Goal: Task Accomplishment & Management: Complete application form

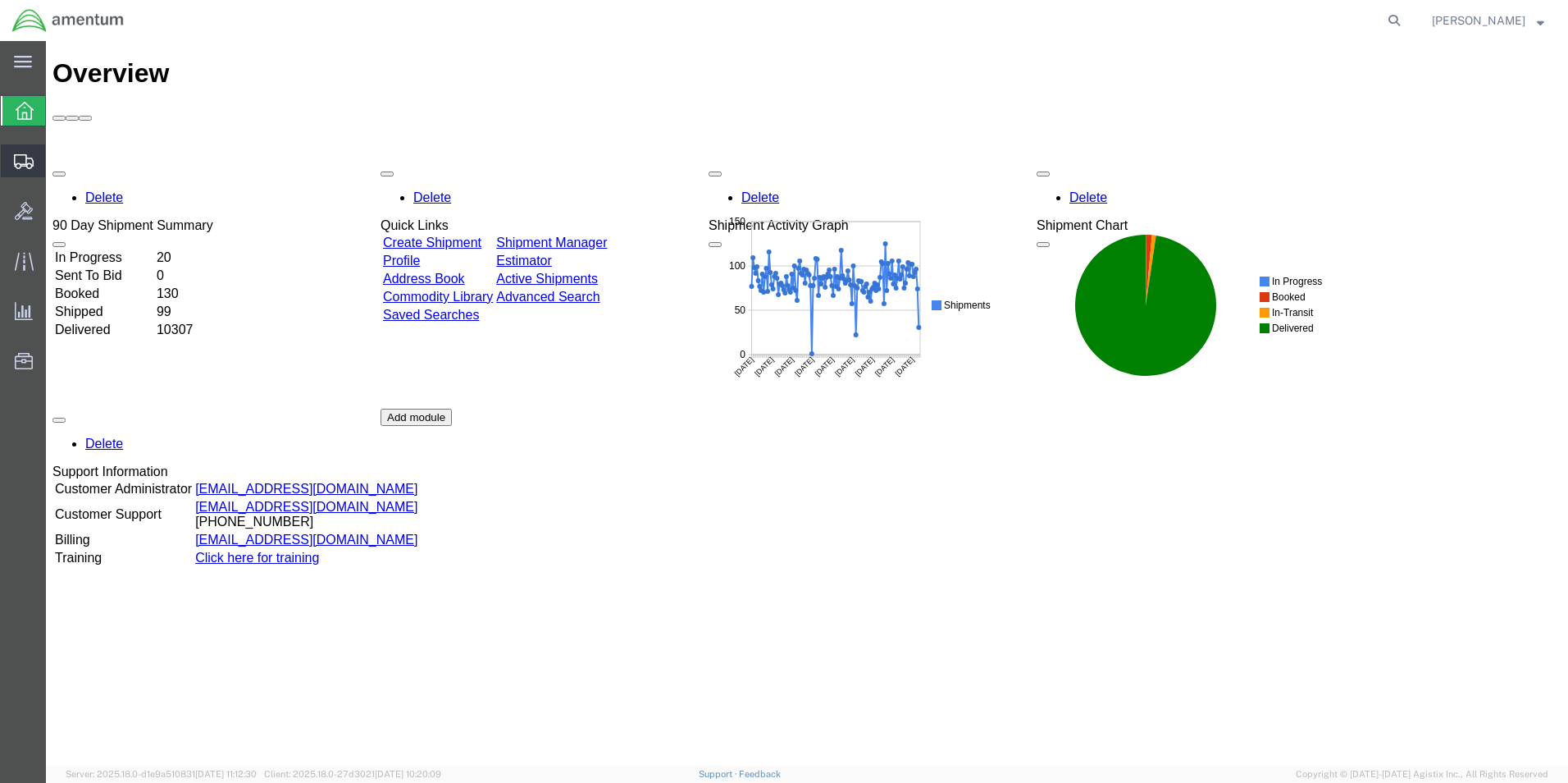
click at [0, 0] on span "Create from Template" at bounding box center [0, 0] width 0 height 0
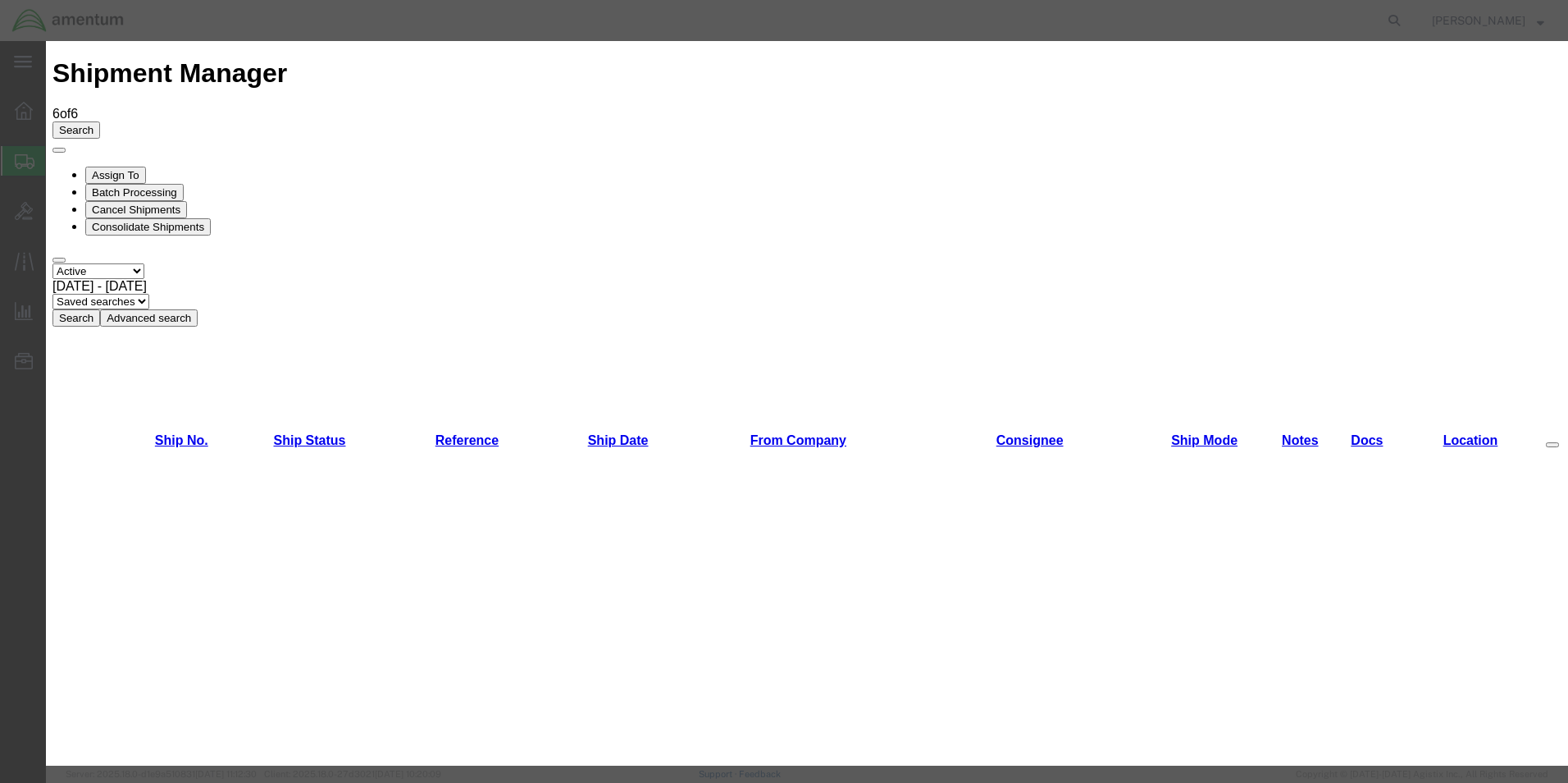
scroll to position [821, 0]
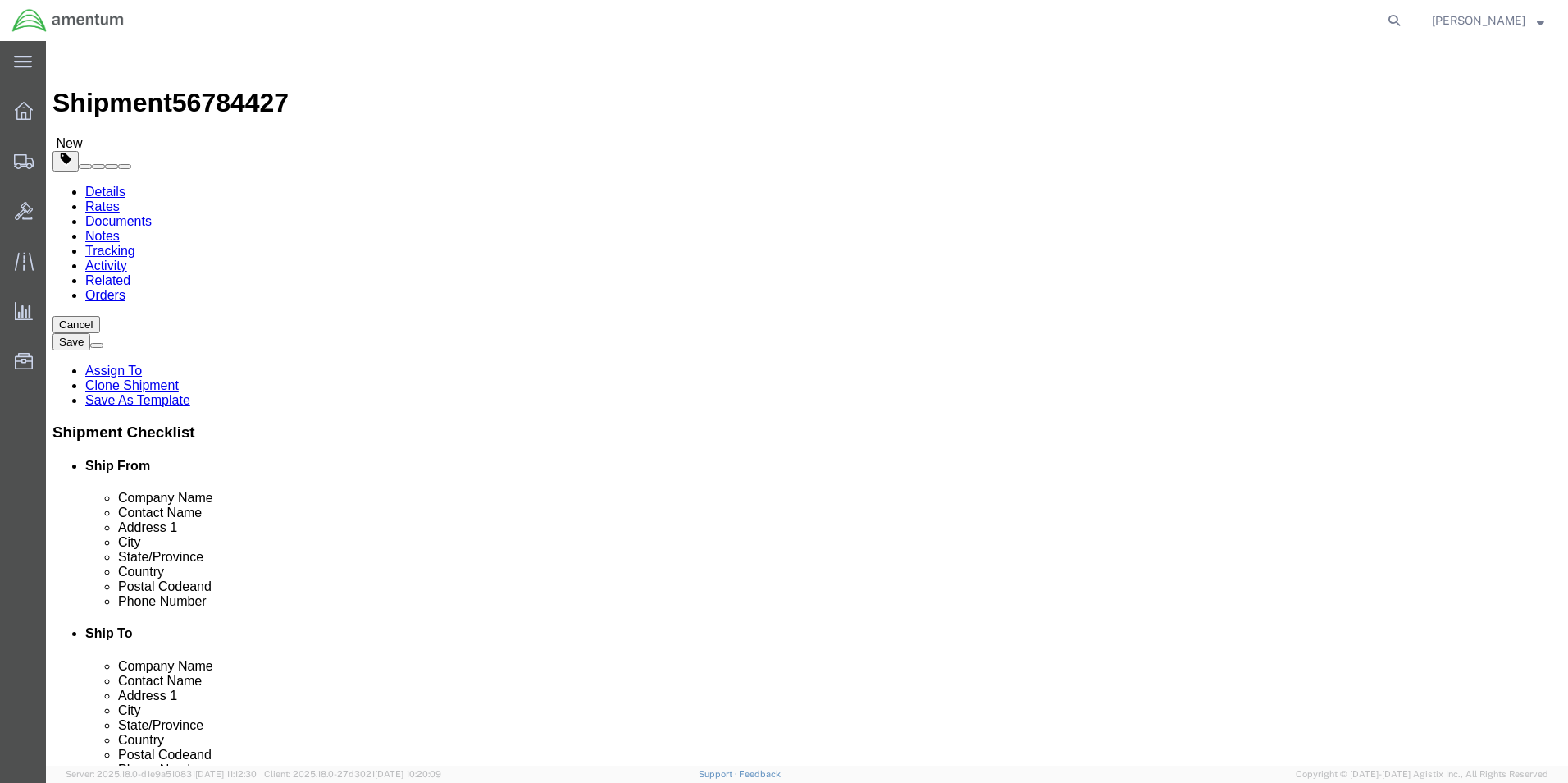
select select "49831"
select select
click input "[PERSON_NAME] CBP0033120, CBP0033168"
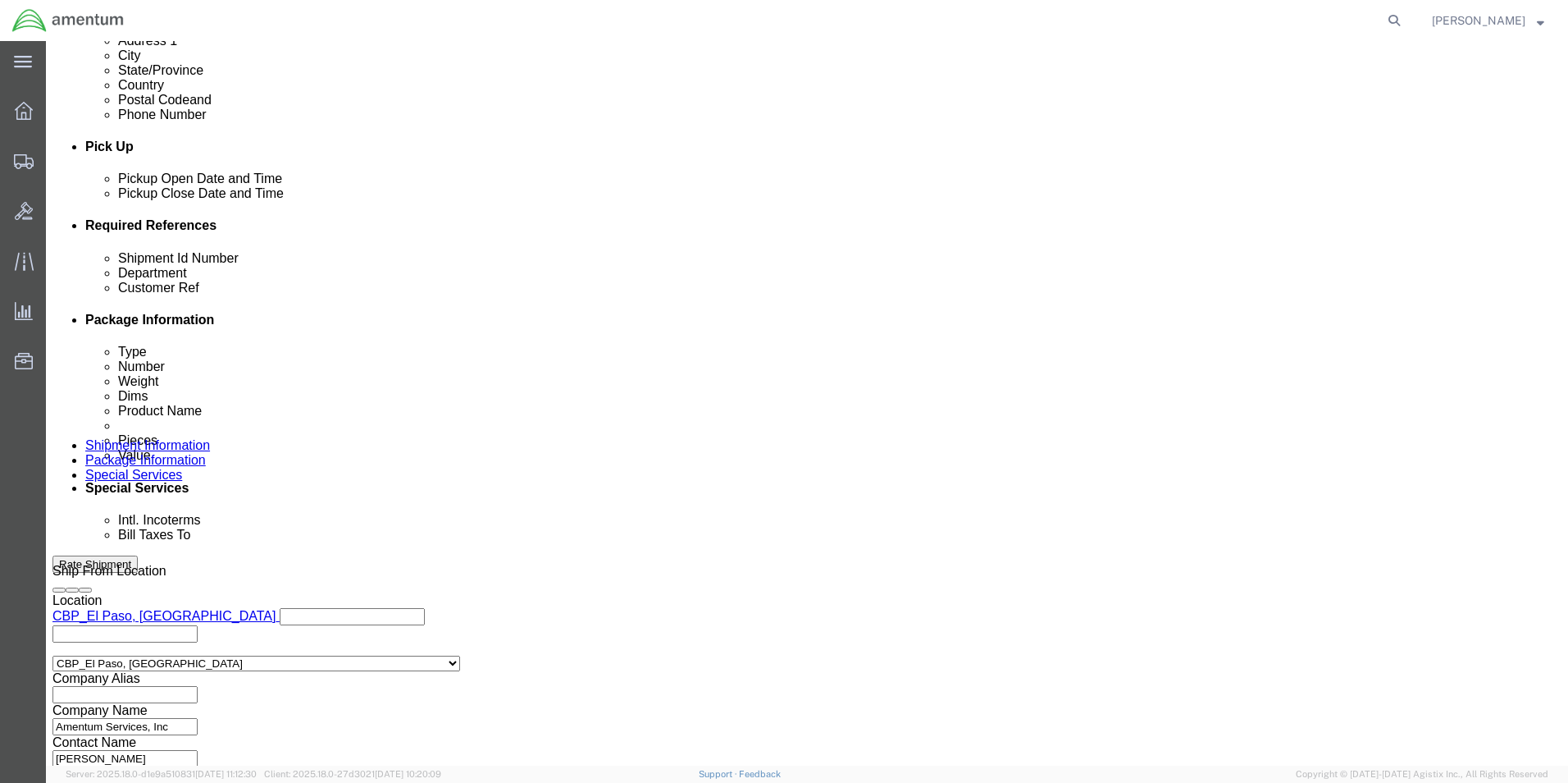
scroll to position [657, 0]
type input "[PERSON_NAME] CBP0043926"
click button "Continue"
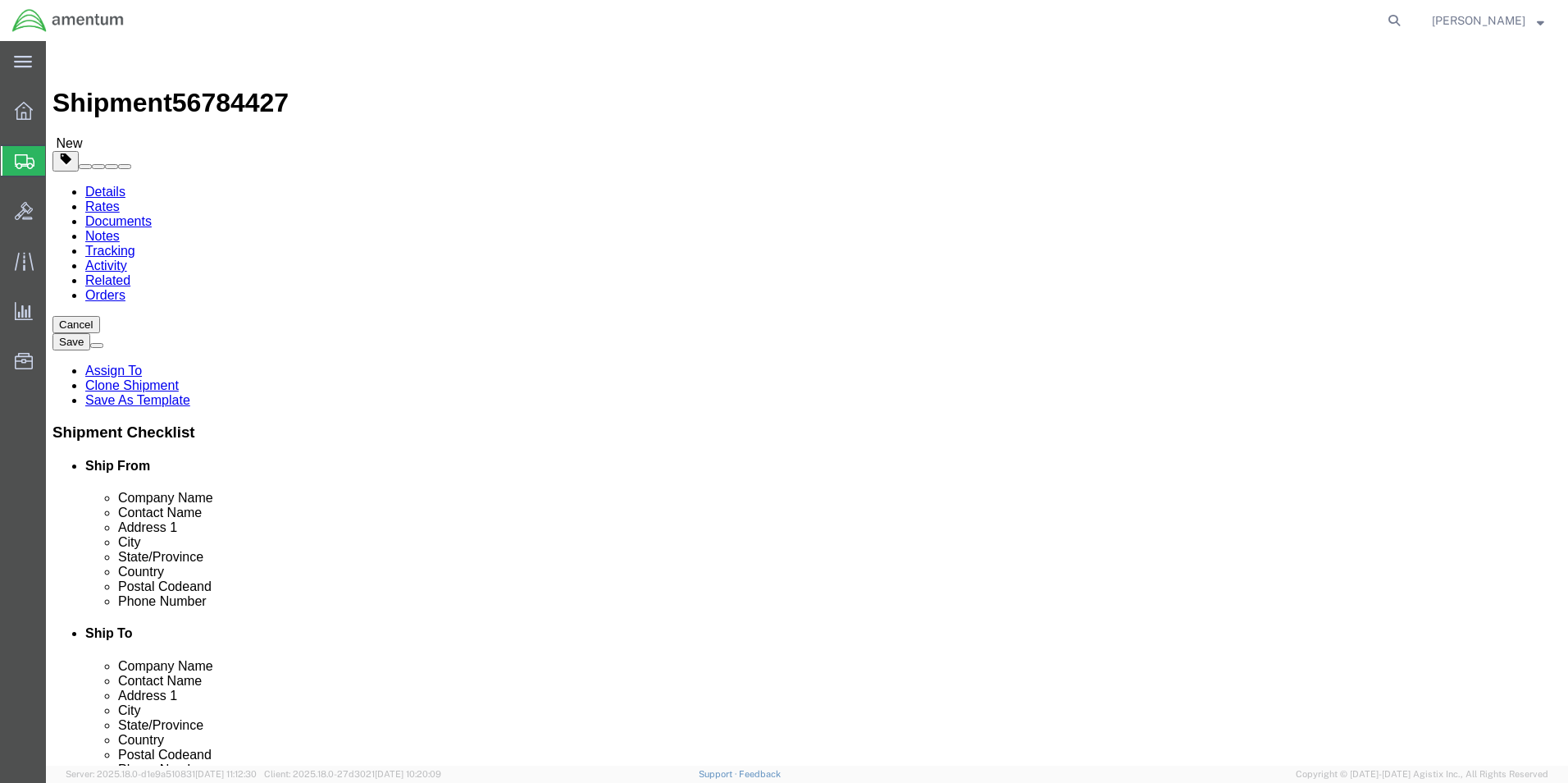
click select "Select Bale(s) Basket(s) Bolt(s) Bottle(s) Buckets Bulk Bundle(s) Can(s) Cardbo…"
select select "CASE"
click select "Select Bale(s) Basket(s) Bolt(s) Bottle(s) Buckets Bulk Bundle(s) Can(s) Cardbo…"
click input "5.50"
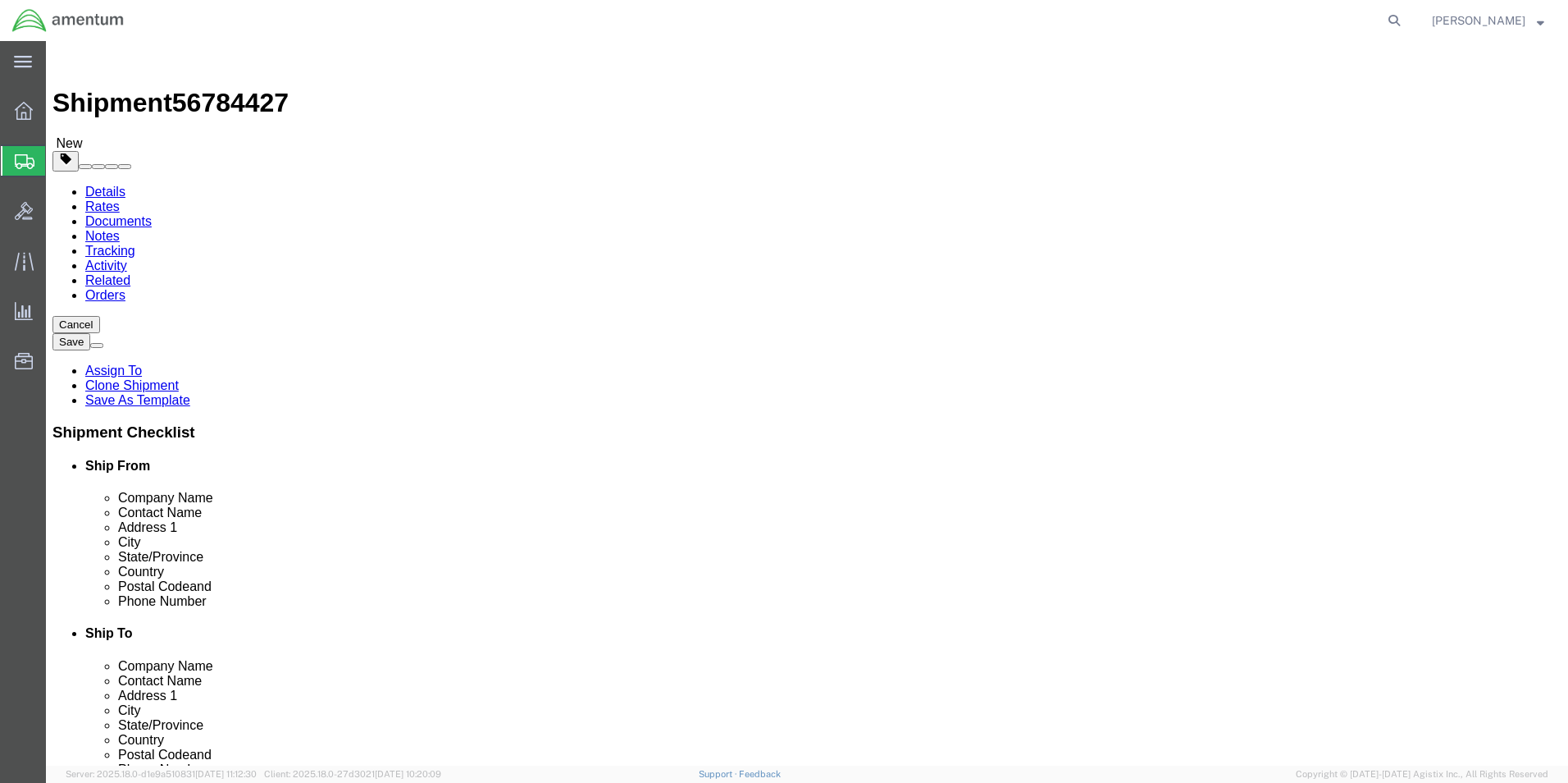
type input "50.00"
click input "10.00"
type input "31"
type input "21"
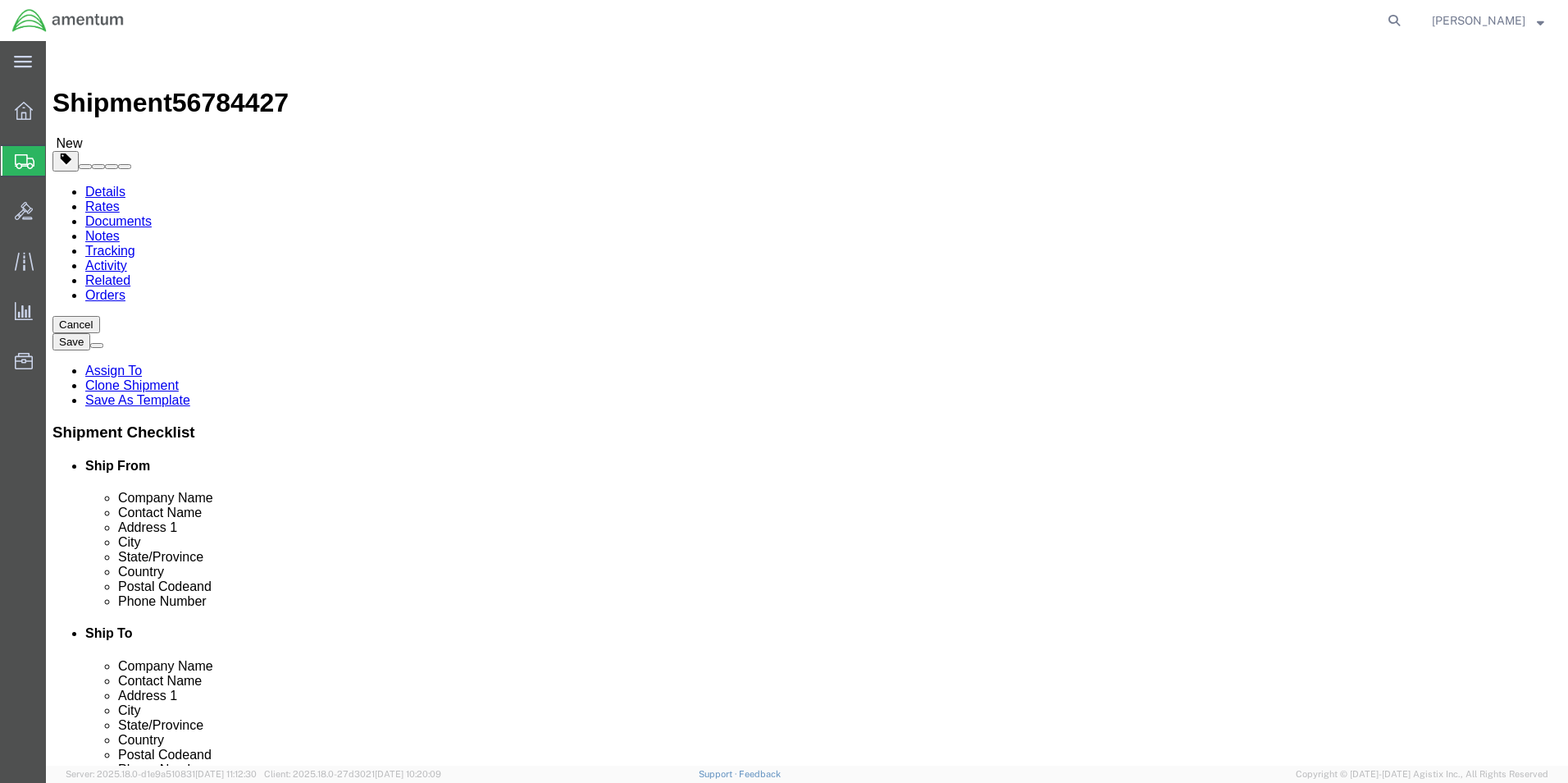
type input "12"
click dd "2.00 Each"
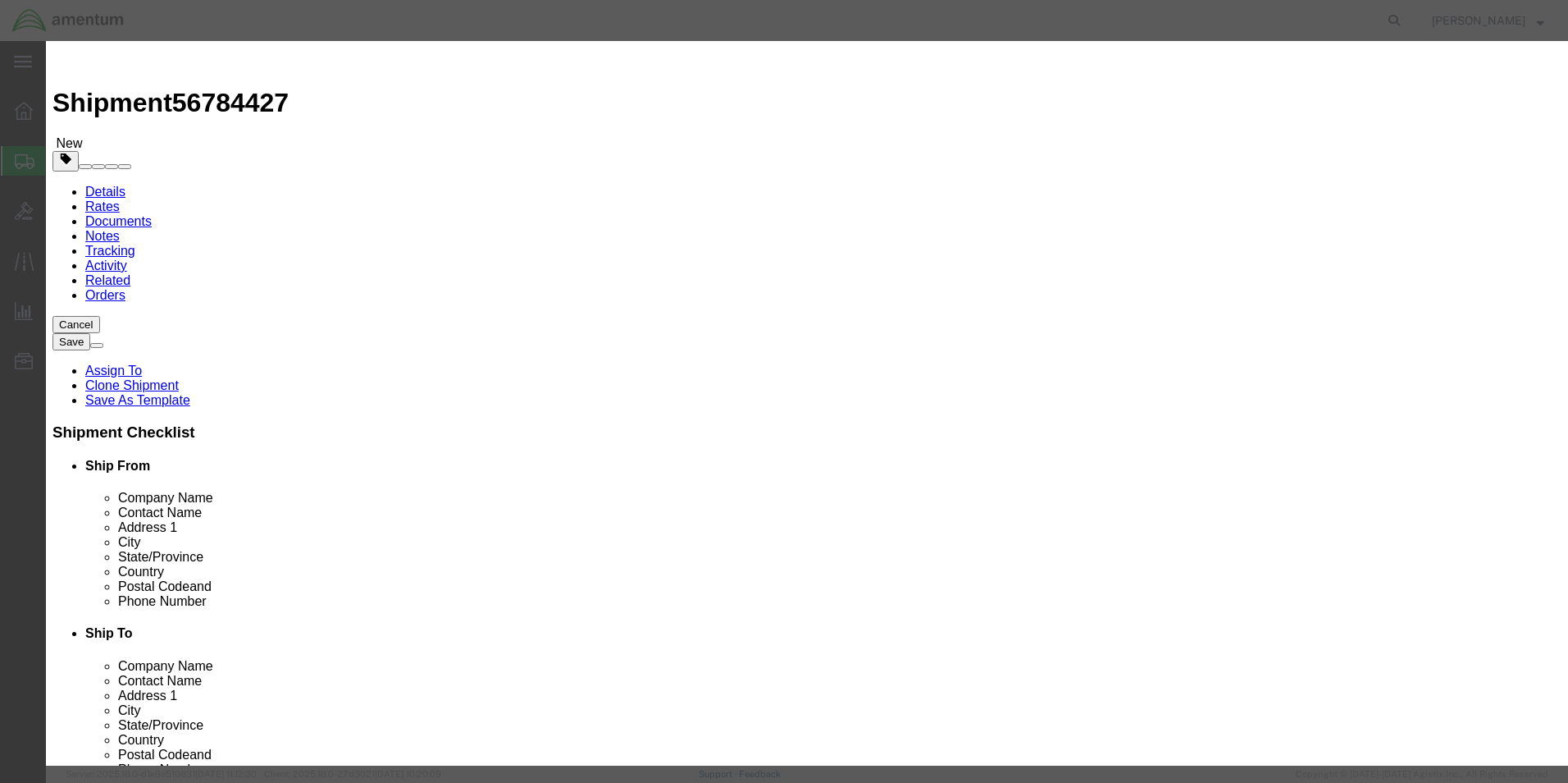
click input "2.00"
type input "1.00"
click input "2500"
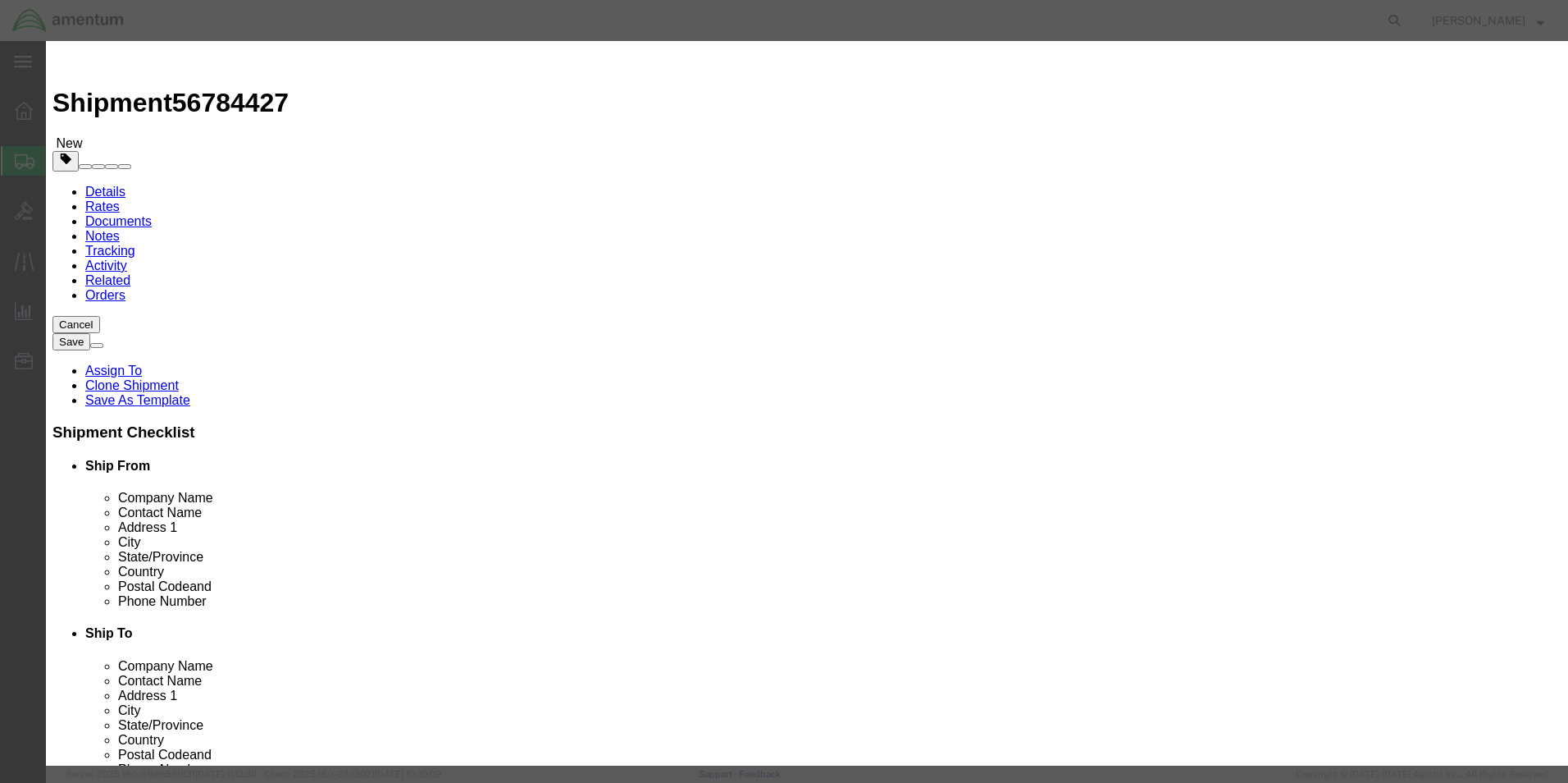
click input "2500"
type input "5"
type input "10,000.00"
click button "Save & Close"
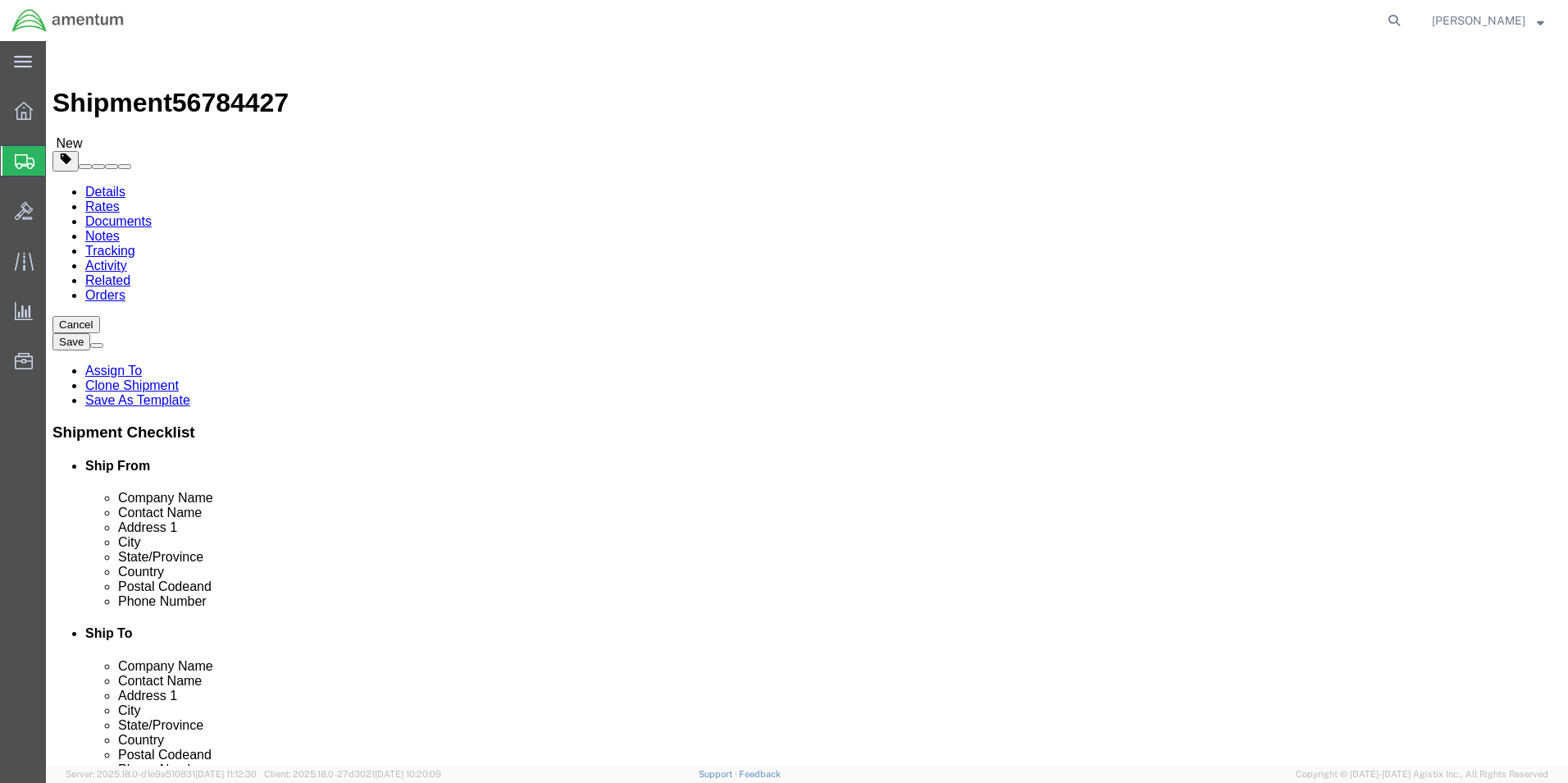
click button "Continue"
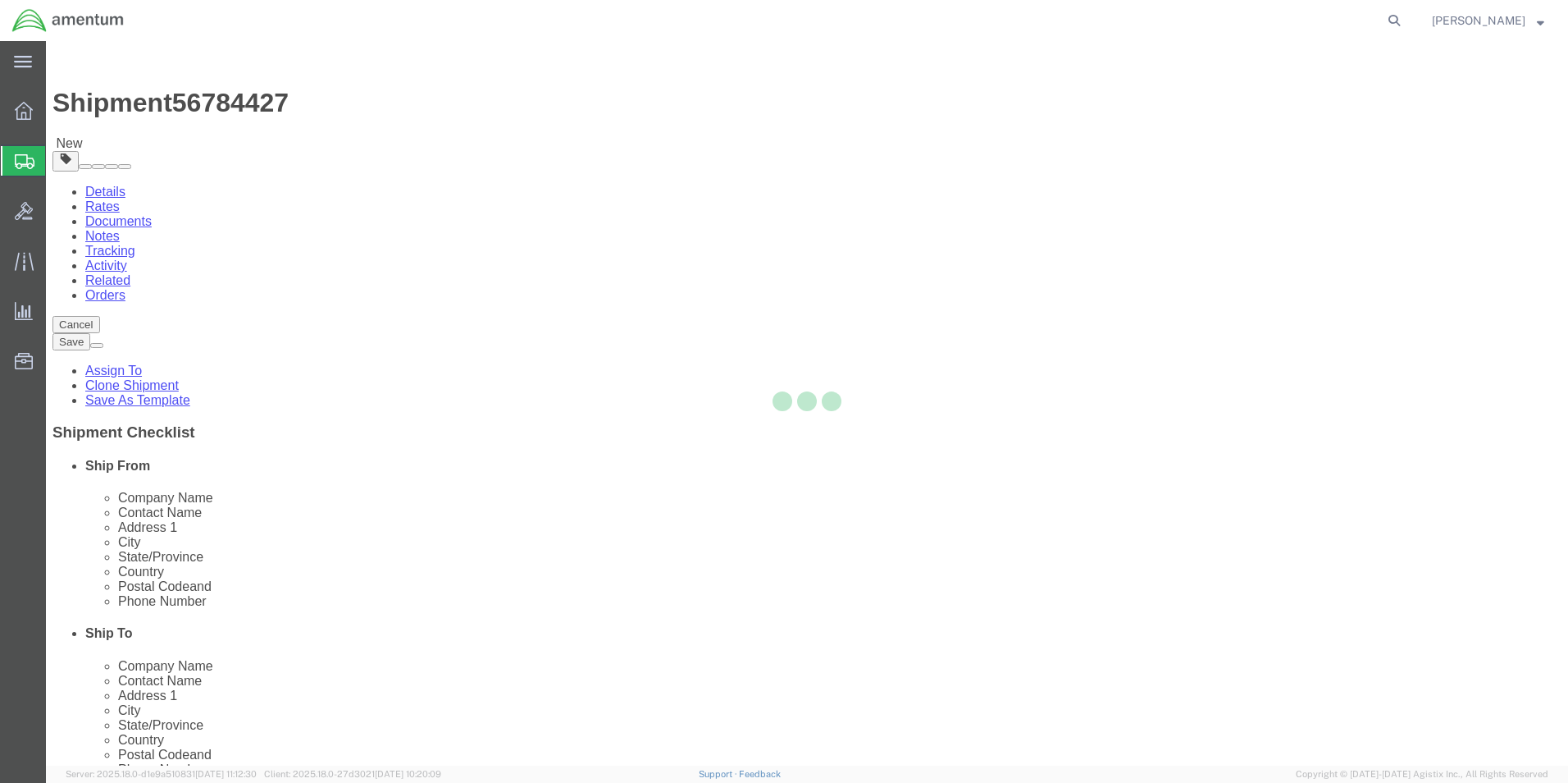
select select
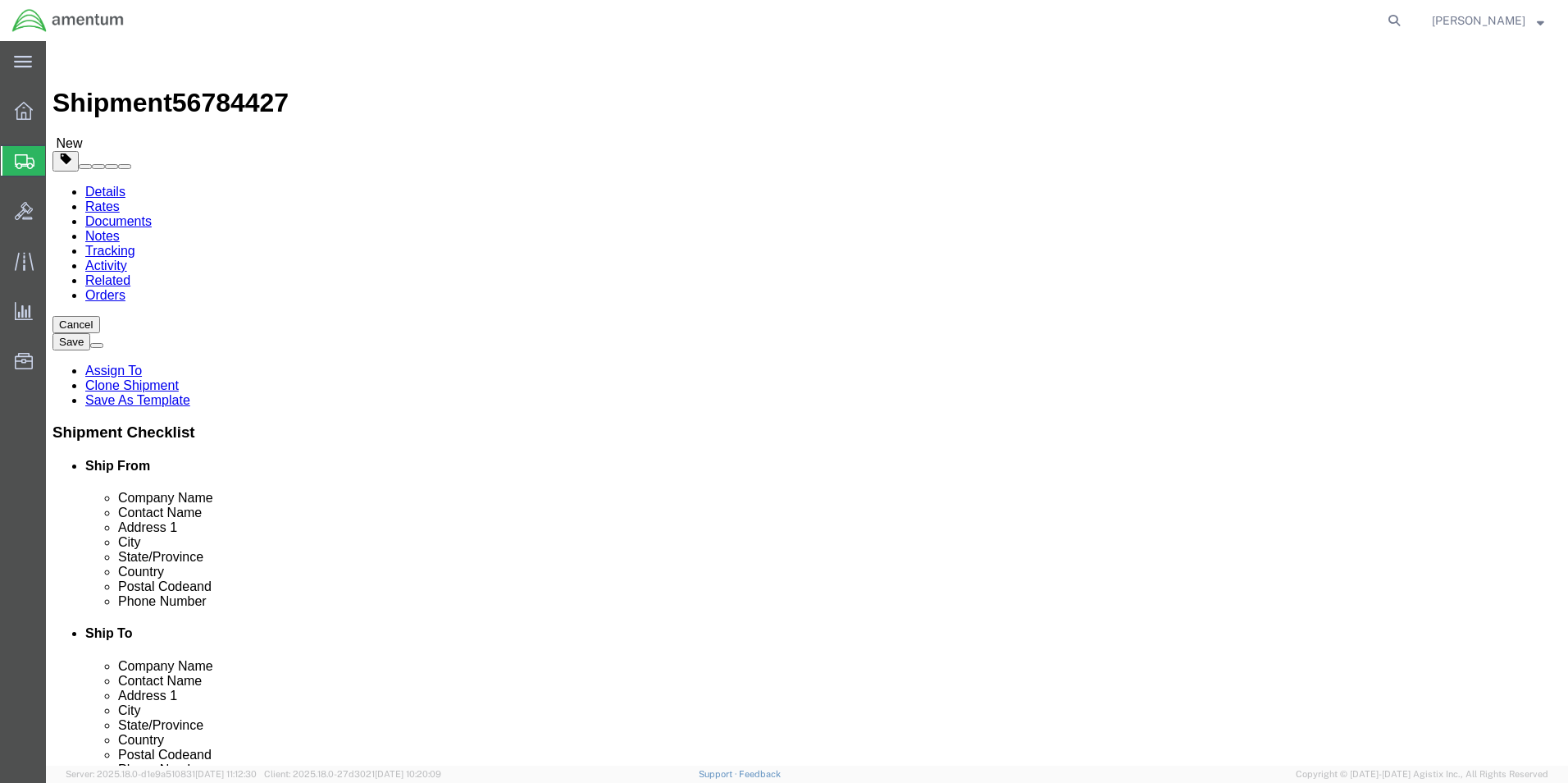
select select "DEPARTMENT"
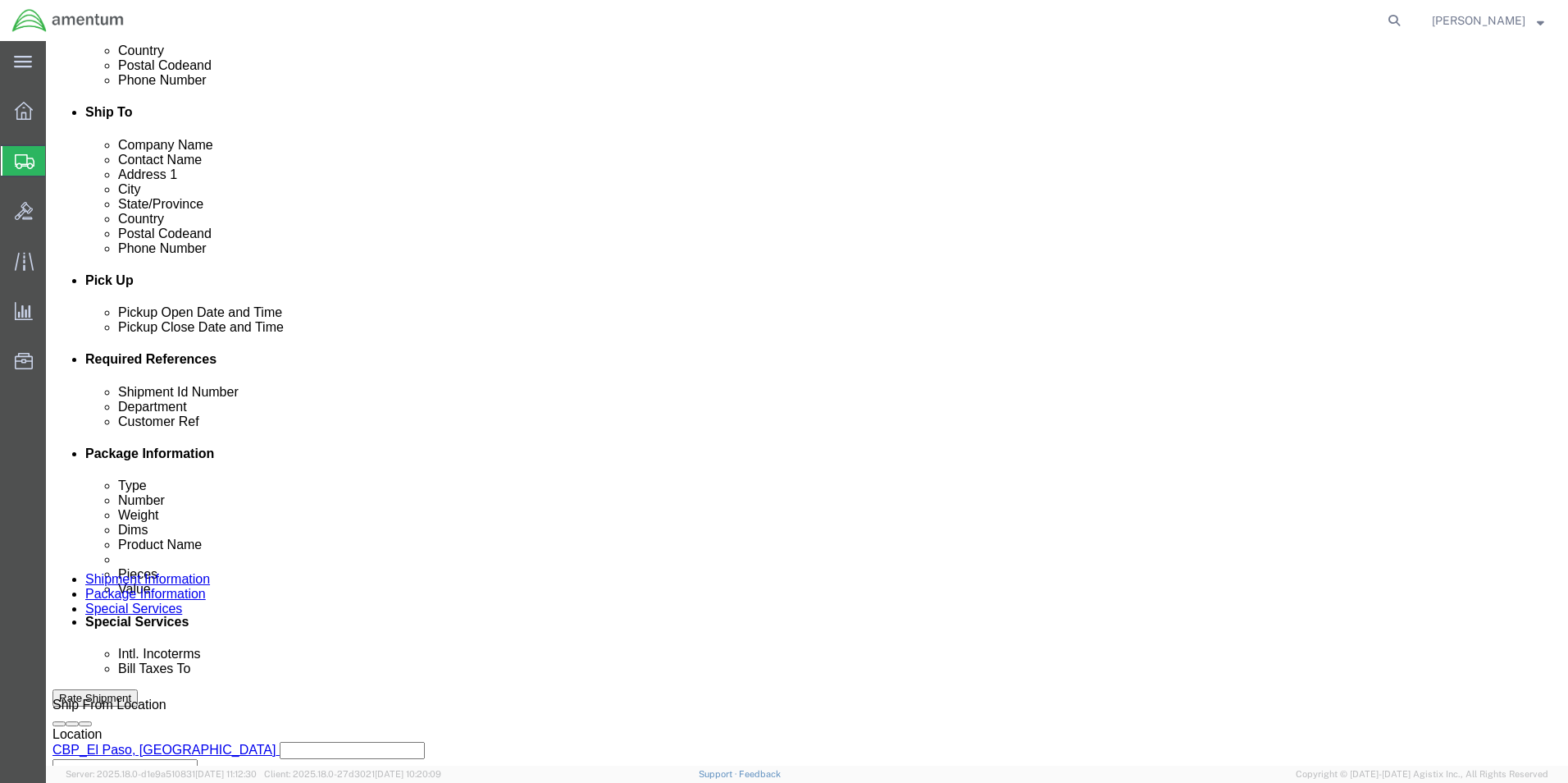
scroll to position [574, 0]
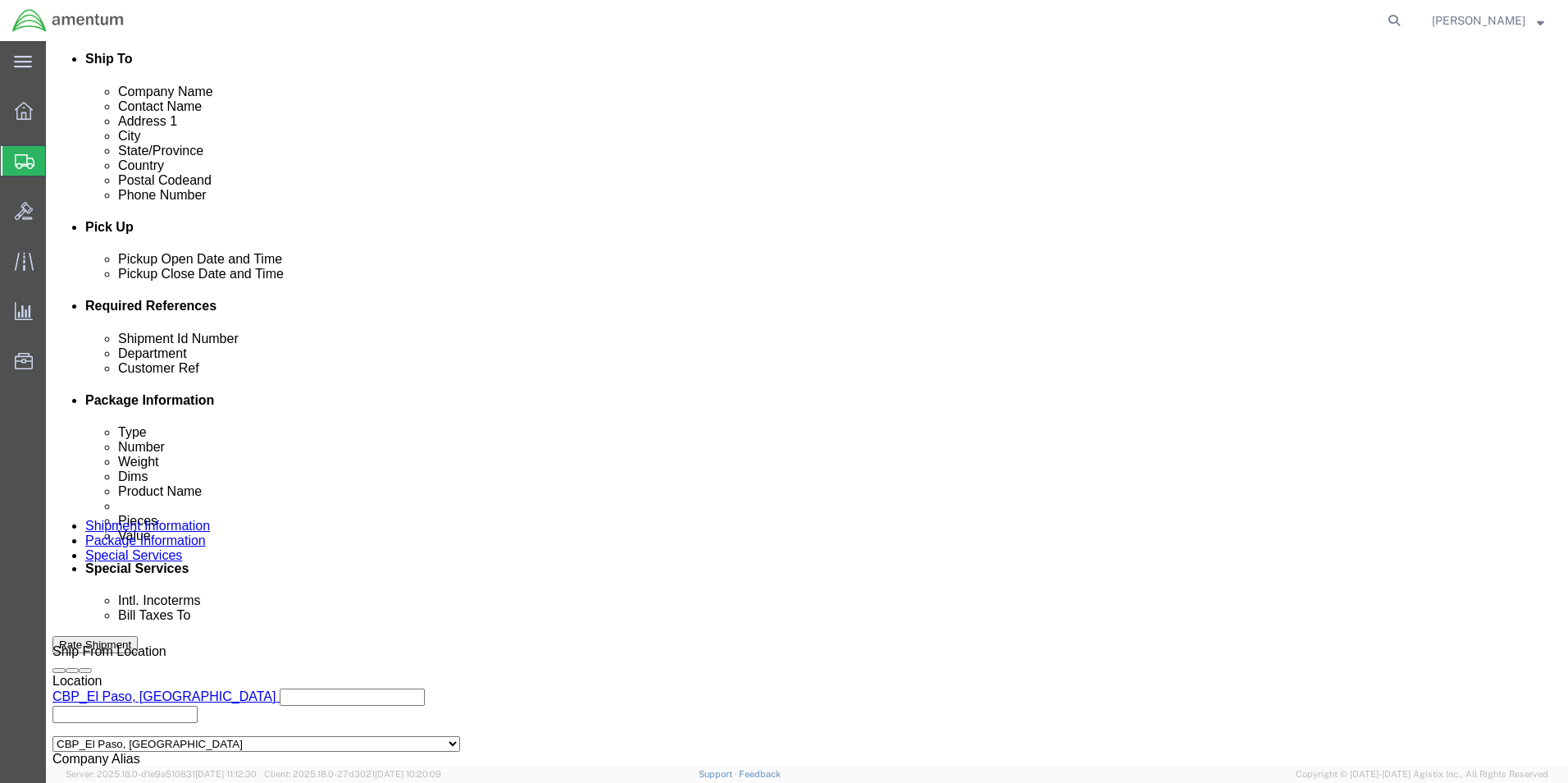
click select "Select 6118.03.03.2219.000.BUN.0000 6118.03.03.2219.000.DLR.0000 6118.03.03.221…"
select select "96752"
click select "Select 6118.03.03.2219.000.BUN.0000 6118.03.03.2219.000.DLR.0000 6118.03.03.221…"
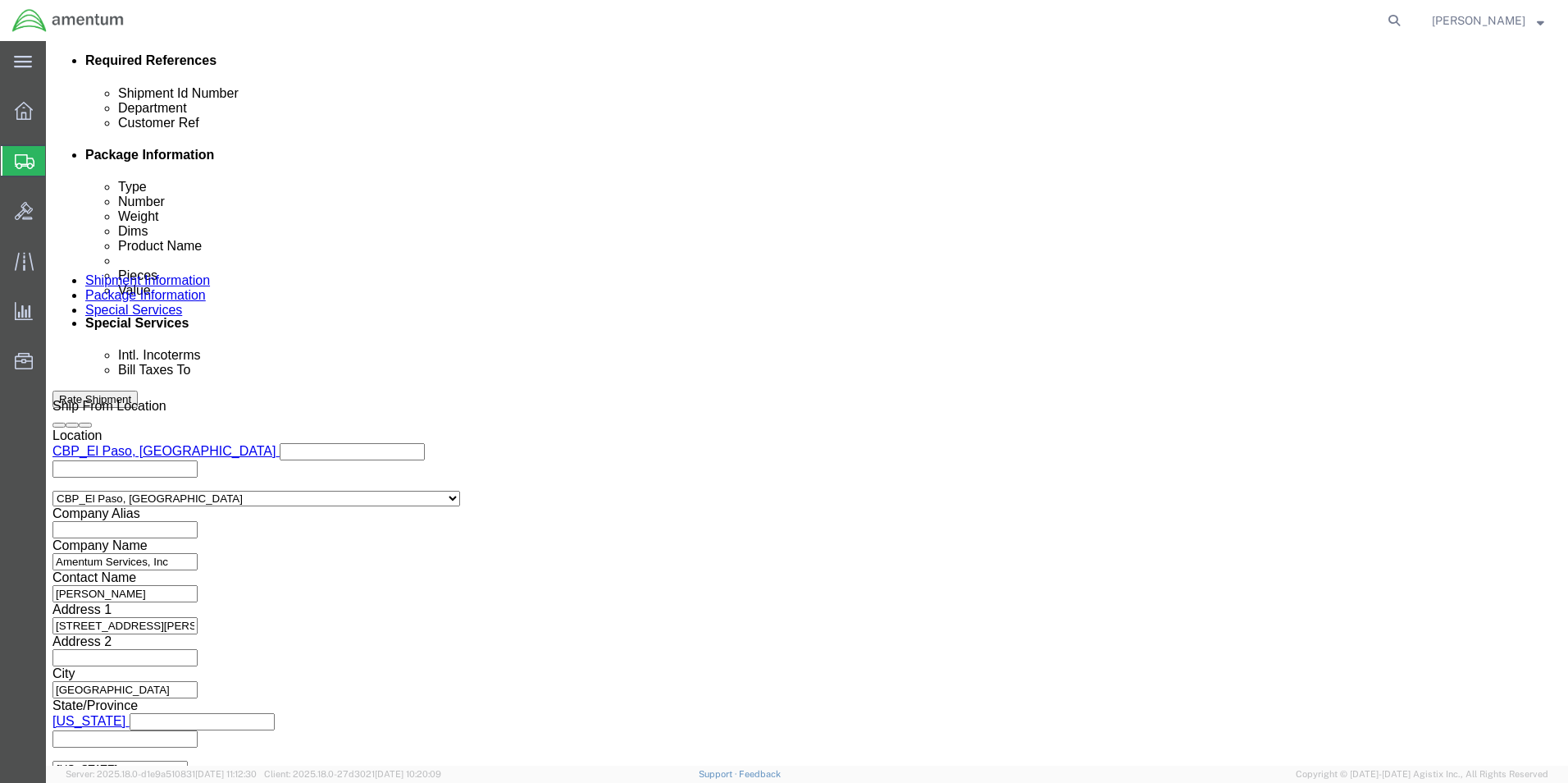
scroll to position [821, 0]
click button "Rate Shipment"
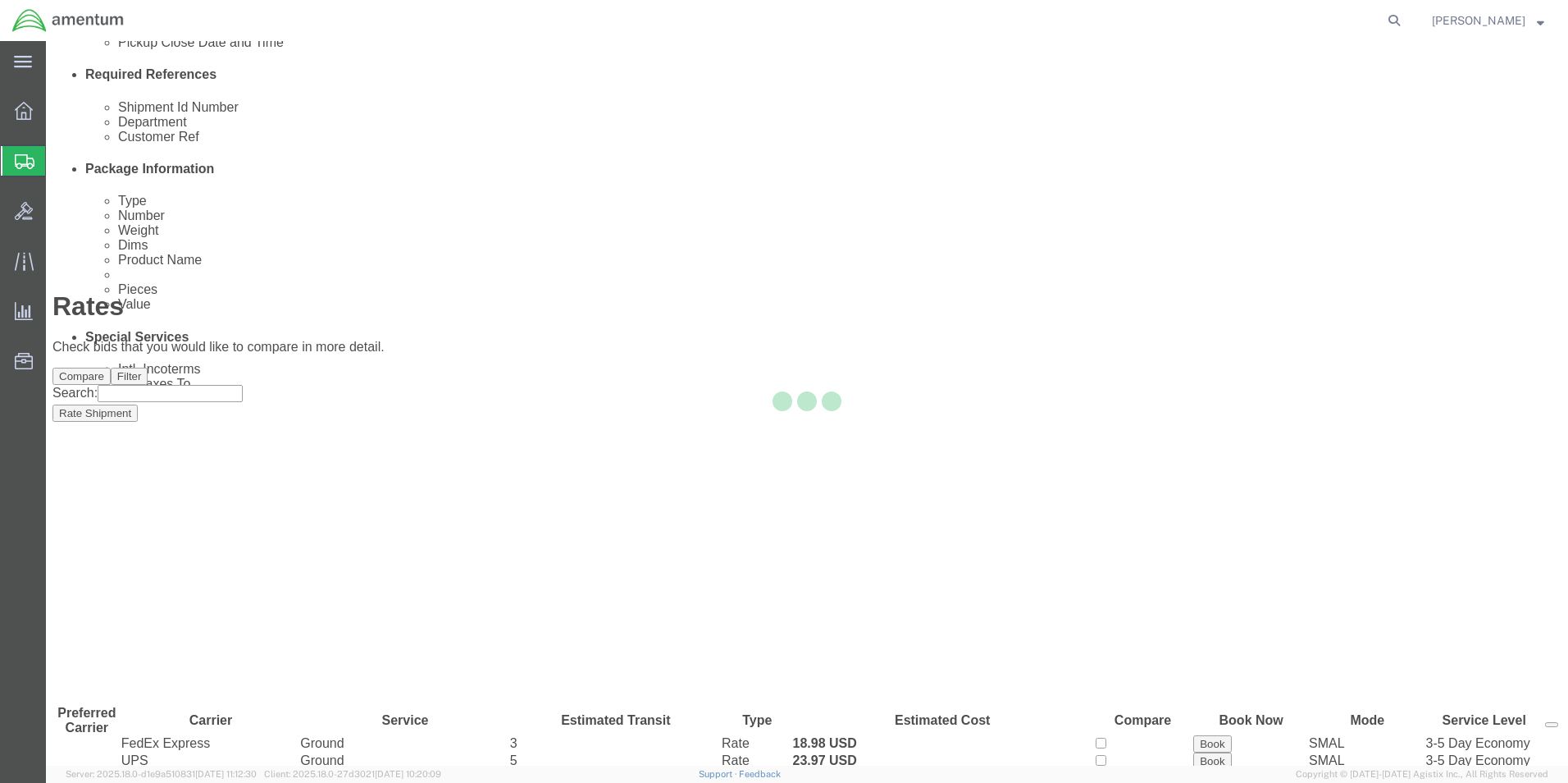
scroll to position [35, 0]
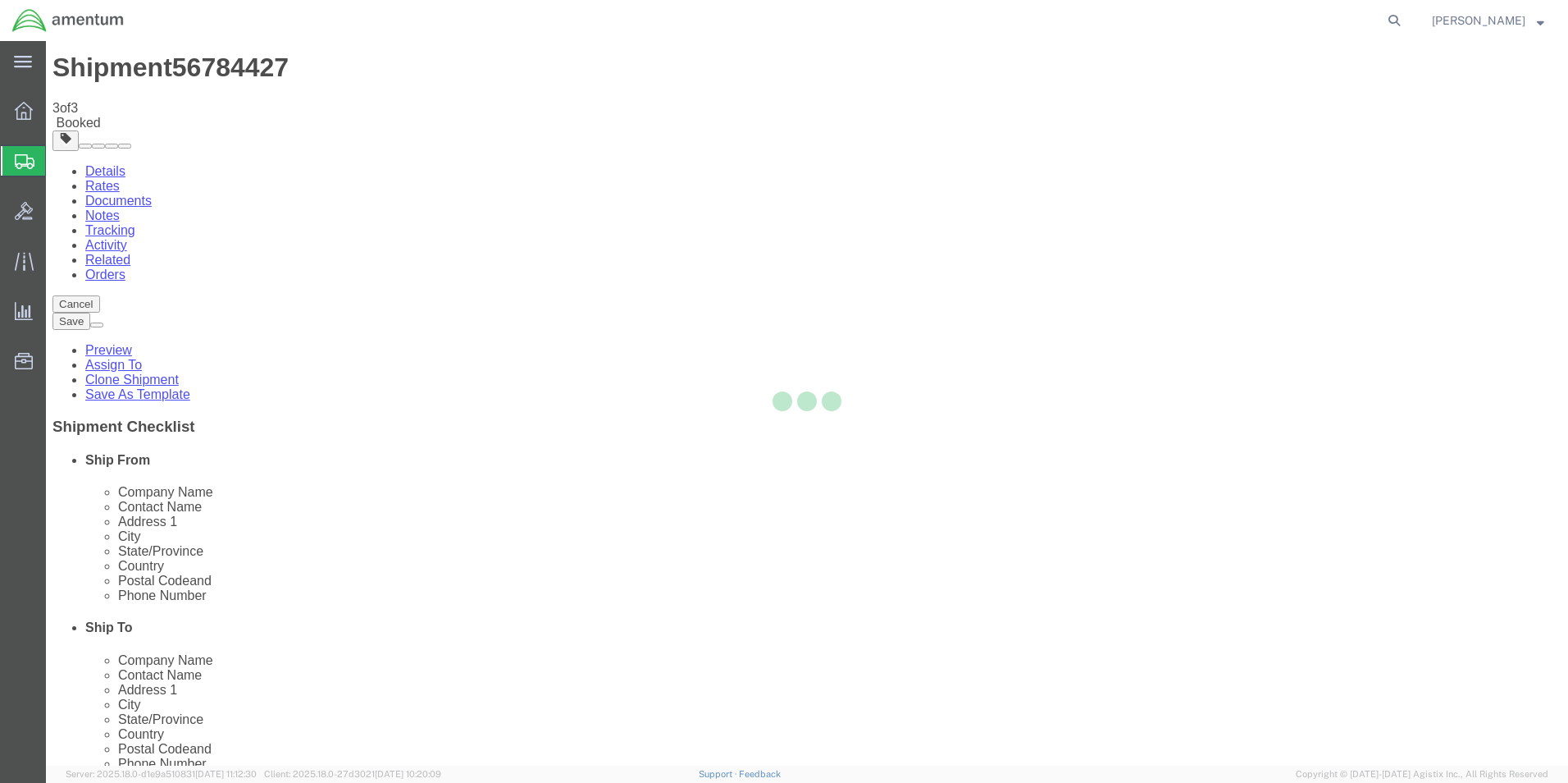
scroll to position [0, 0]
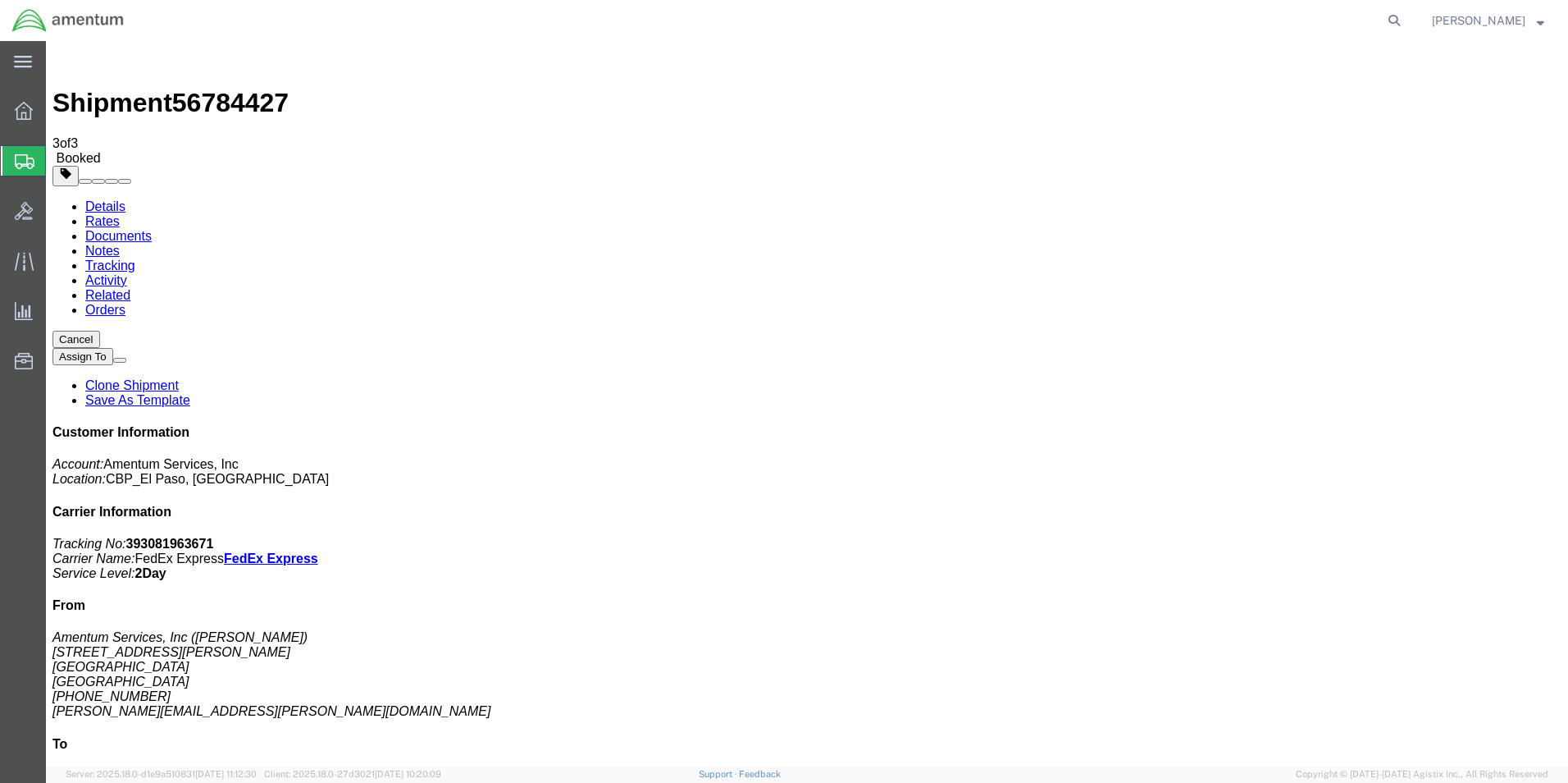
click at [179, 378] on link "Clone Shipment" at bounding box center [132, 385] width 93 height 14
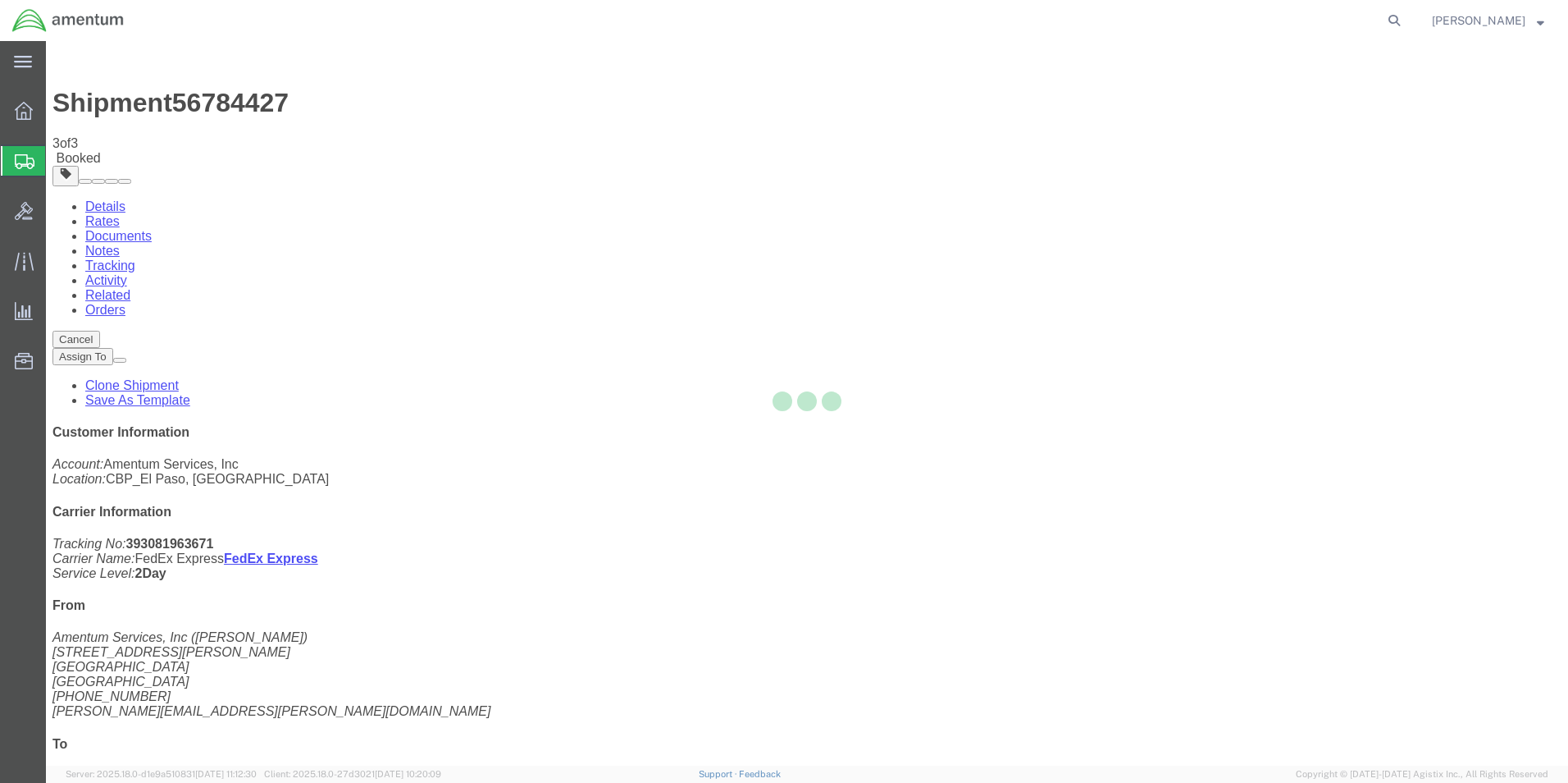
select select "49831"
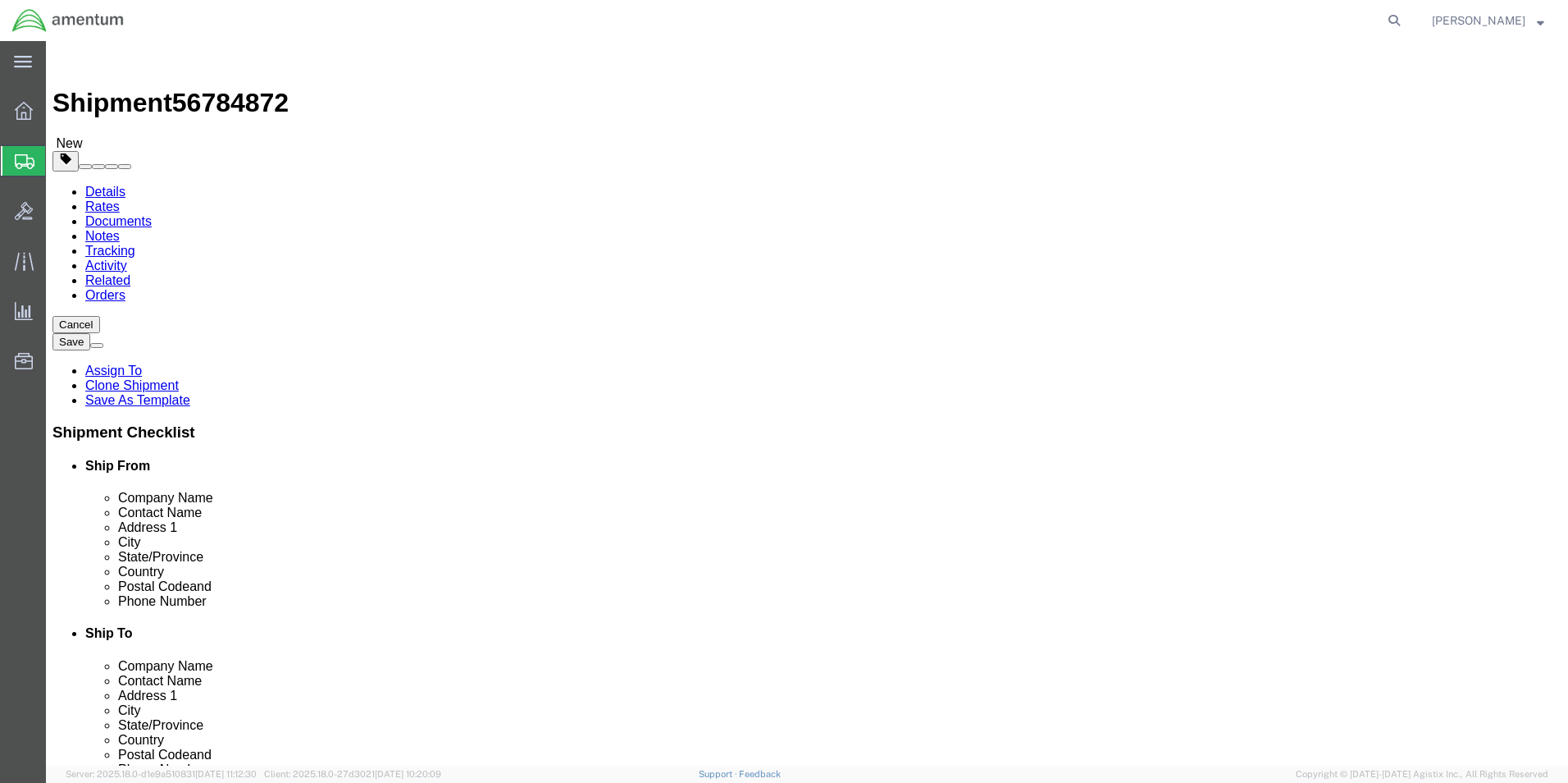
click input "[PERSON_NAME] CBP0043926"
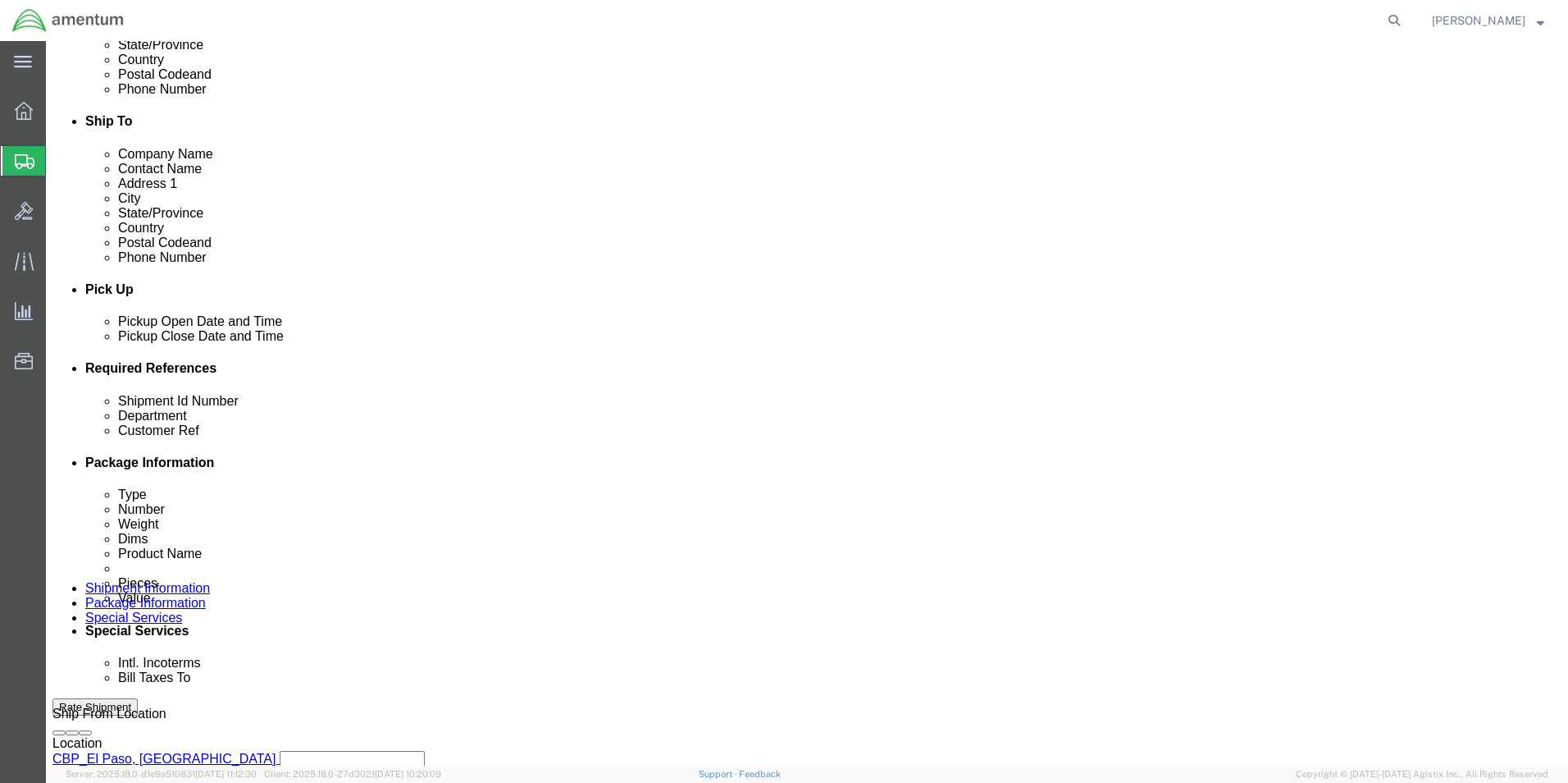
scroll to position [684, 0]
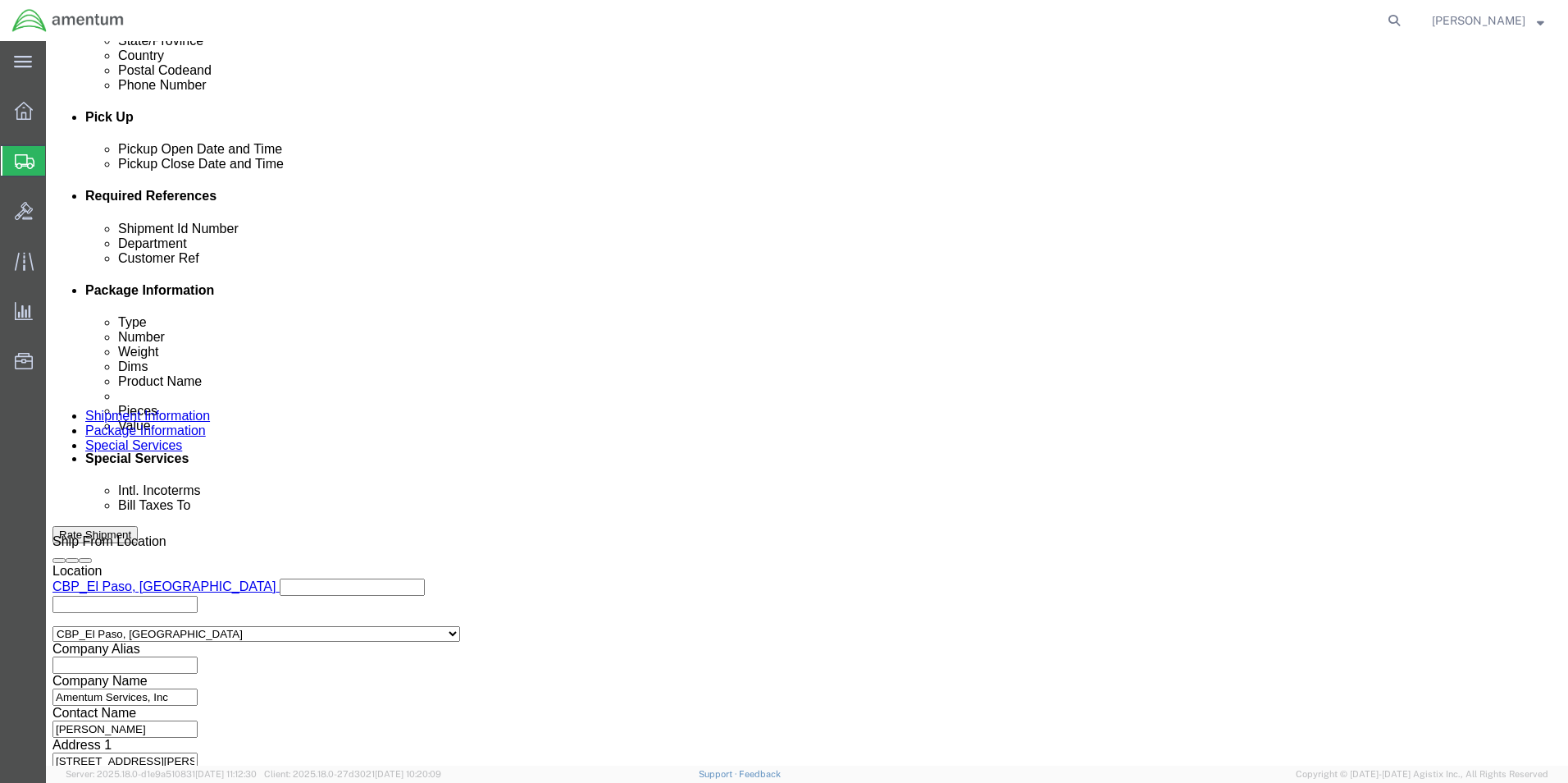
type input "[PERSON_NAME] CBP0043927"
click button "Continue"
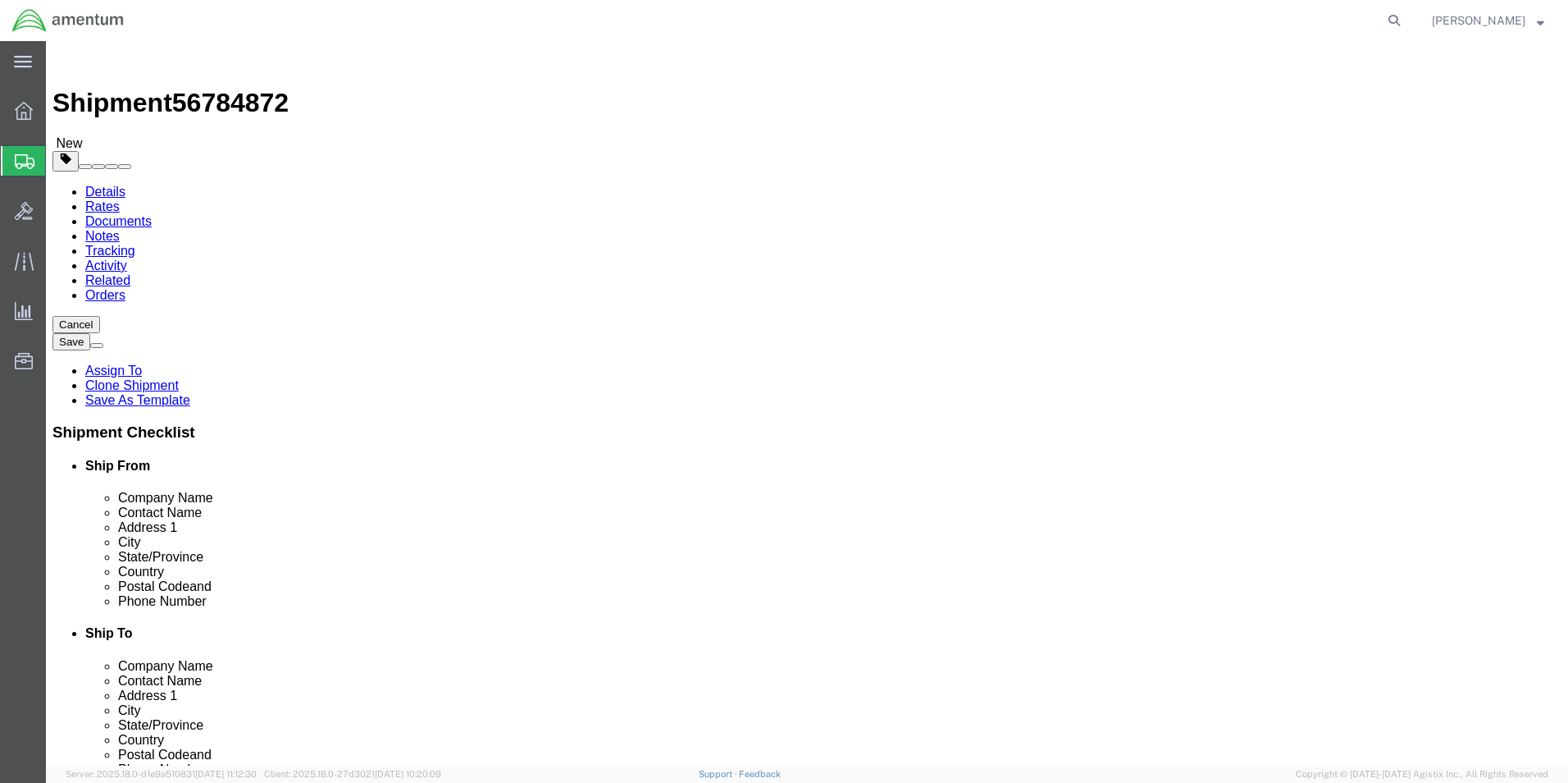
click dd "1.00 Each"
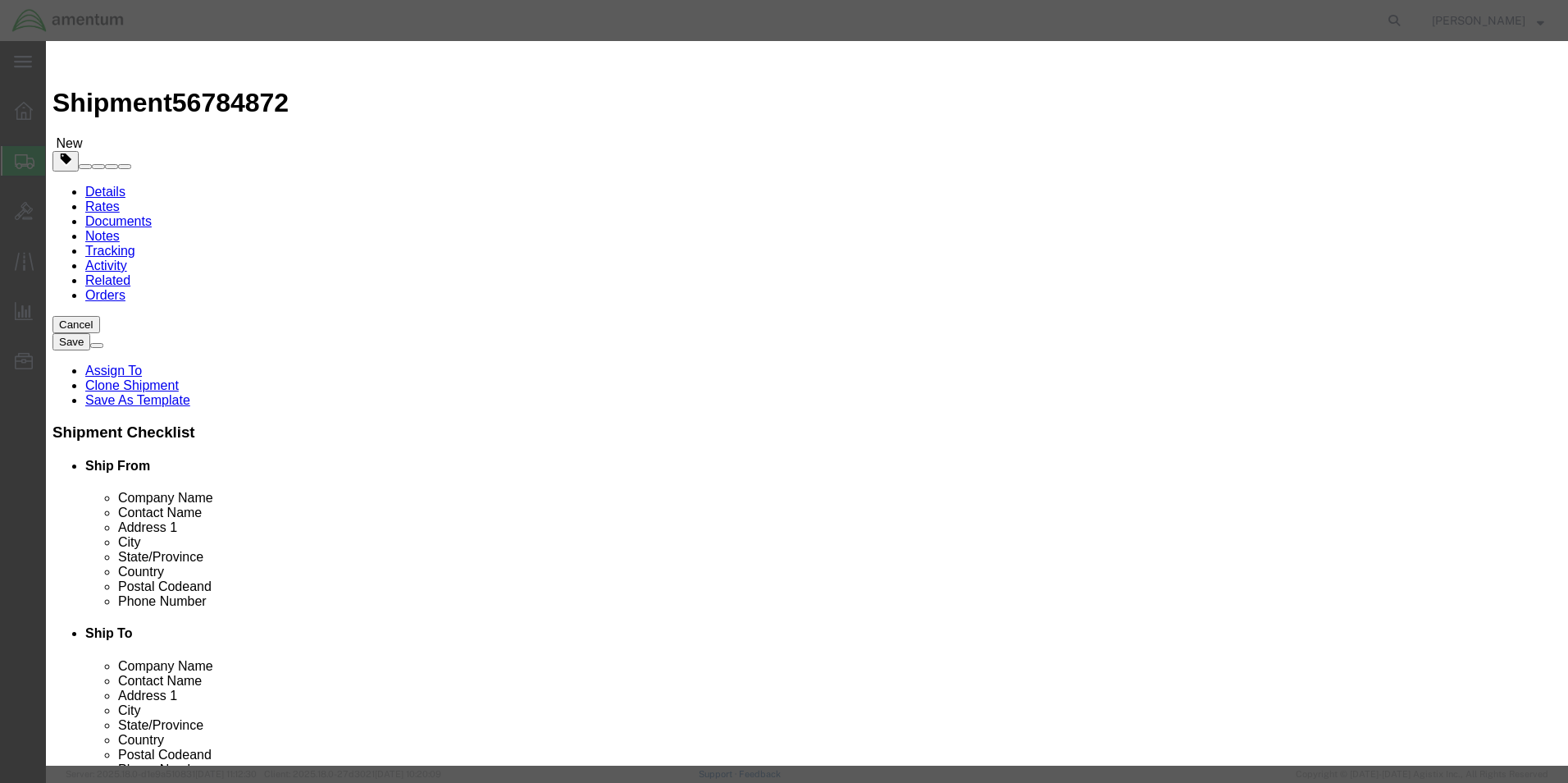
click button "Save & Close"
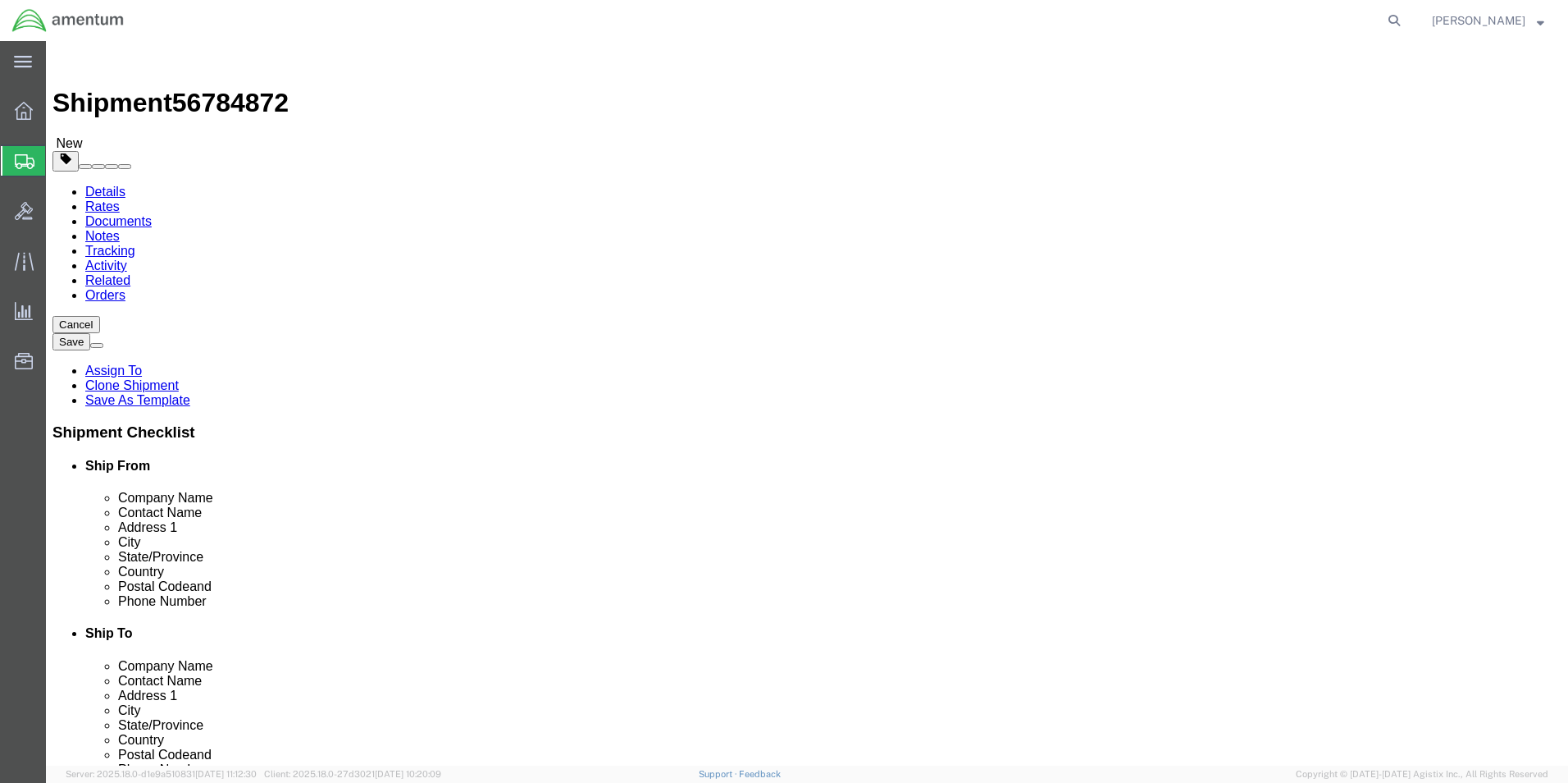
click button "Continue"
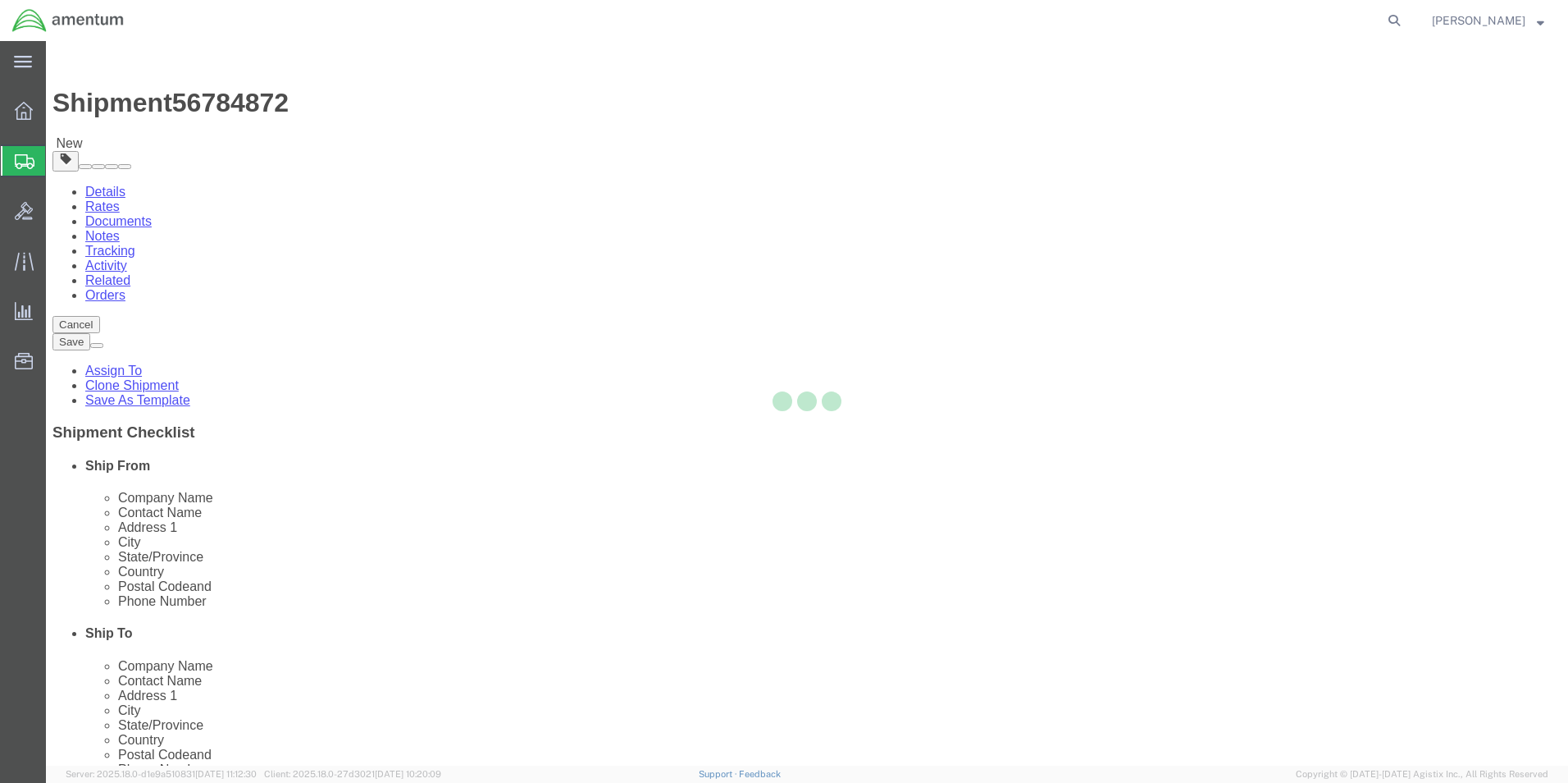
select select
select select "DEPARTMENT"
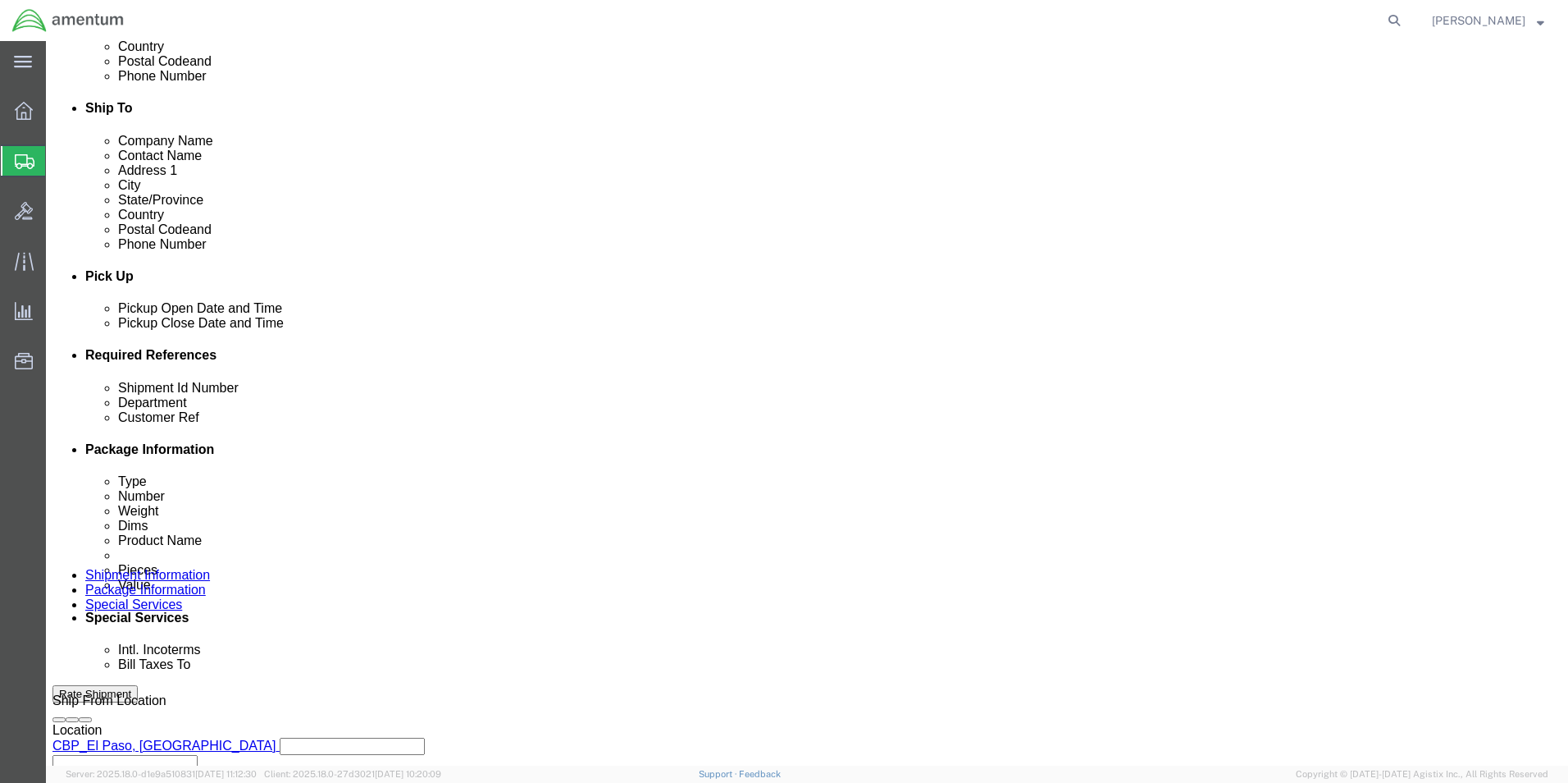
scroll to position [574, 0]
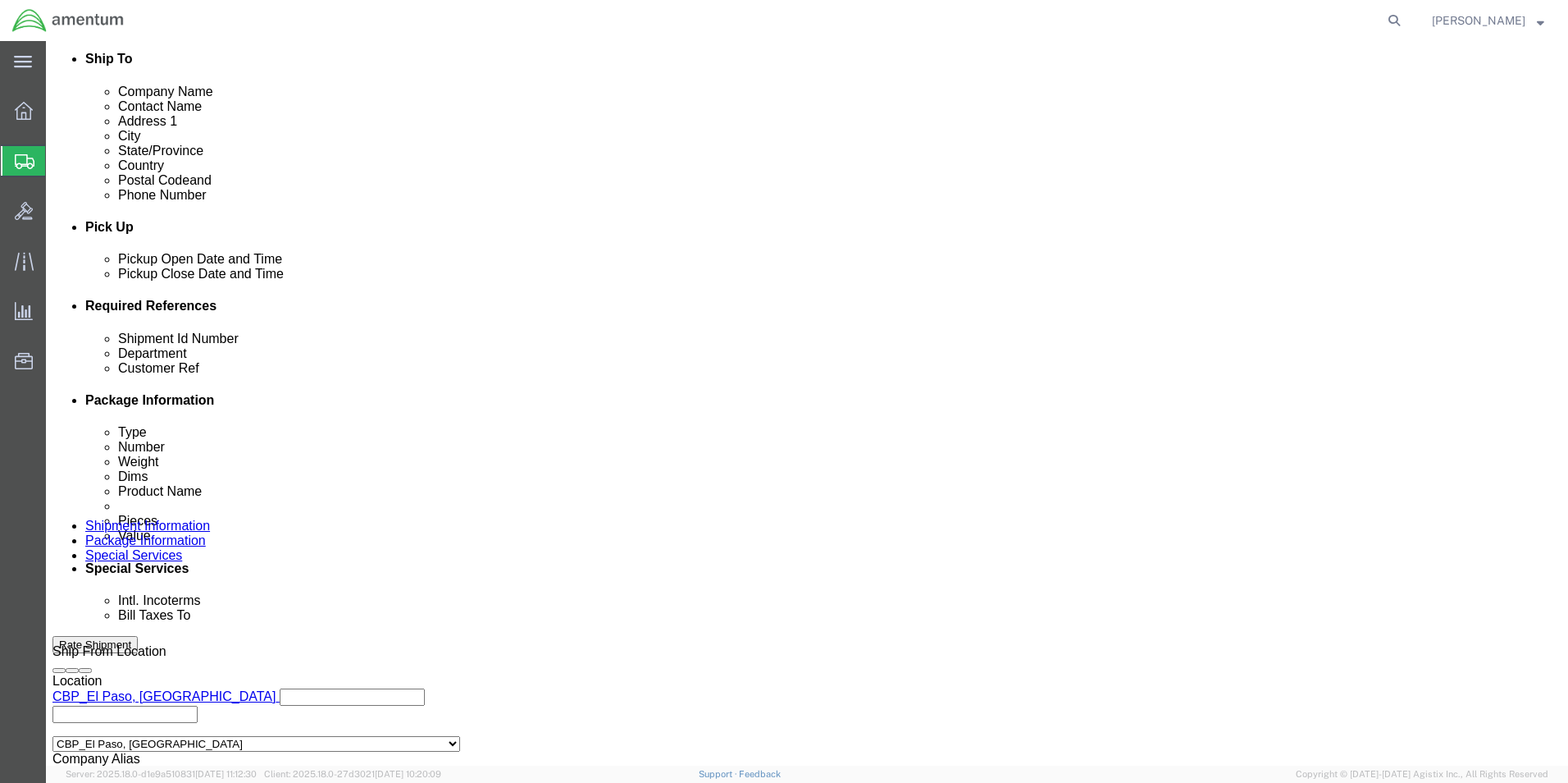
click select "Select 6118.03.03.2219.000.BUN.0000 6118.03.03.2219.000.DLR.0000 6118.03.03.221…"
select select "96752"
click select "Select 6118.03.03.2219.000.BUN.0000 6118.03.03.2219.000.DLR.0000 6118.03.03.221…"
click div "Billing Location Select Select My Profile Location [PHONE_NUMBER] [PHONE_NUMBER…"
click button "Rate Shipment"
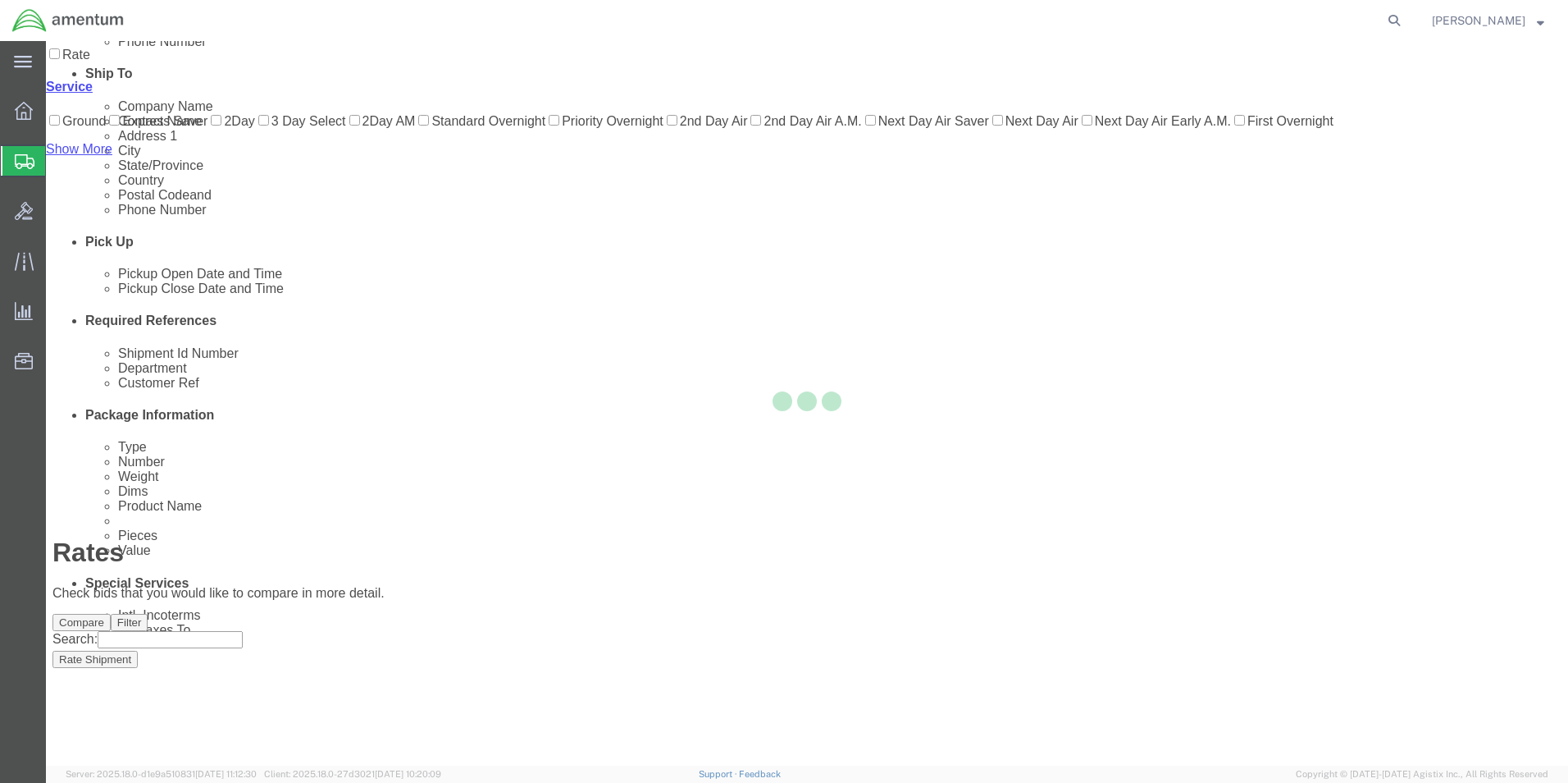
scroll to position [35, 0]
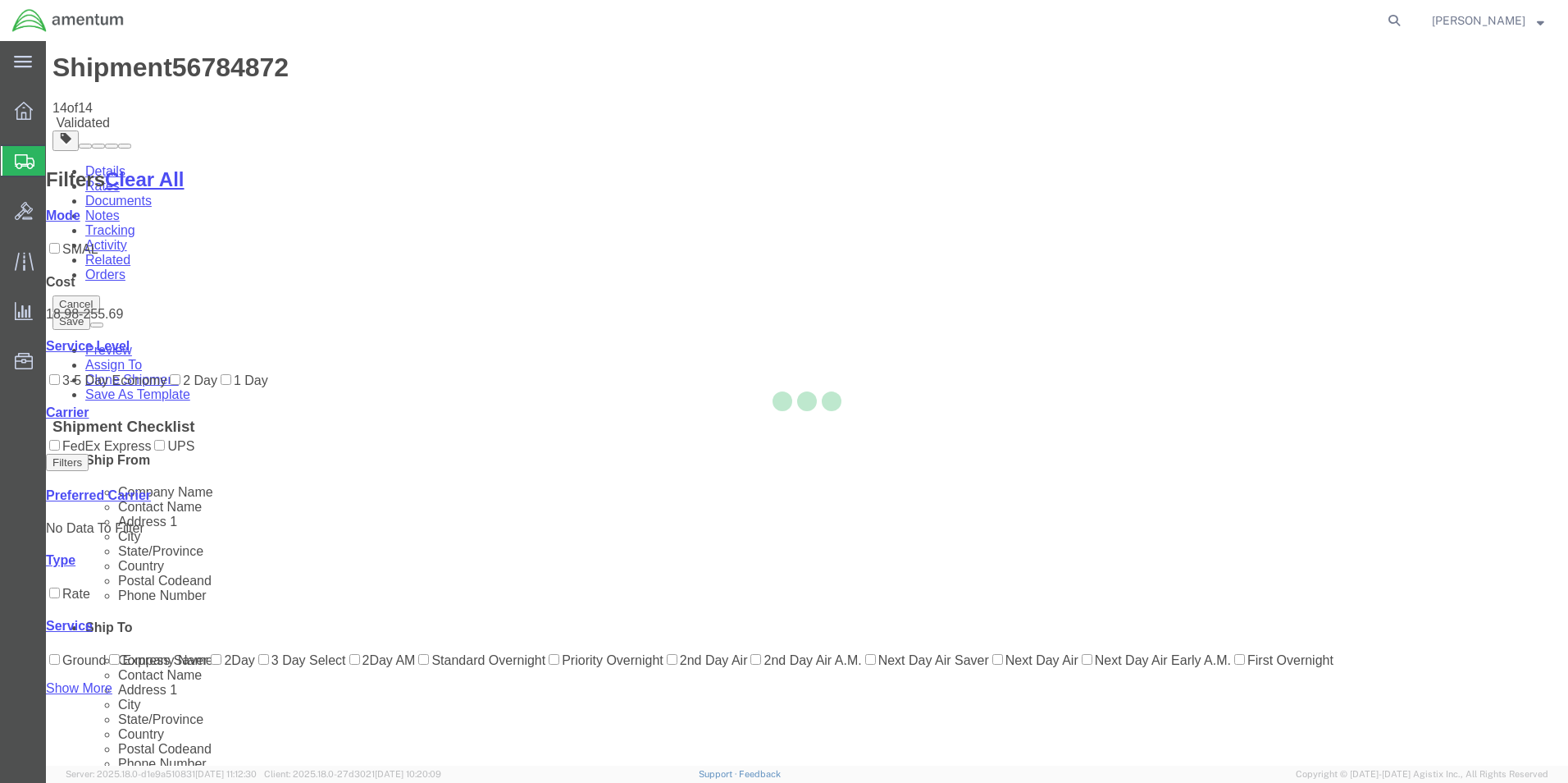
scroll to position [0, 0]
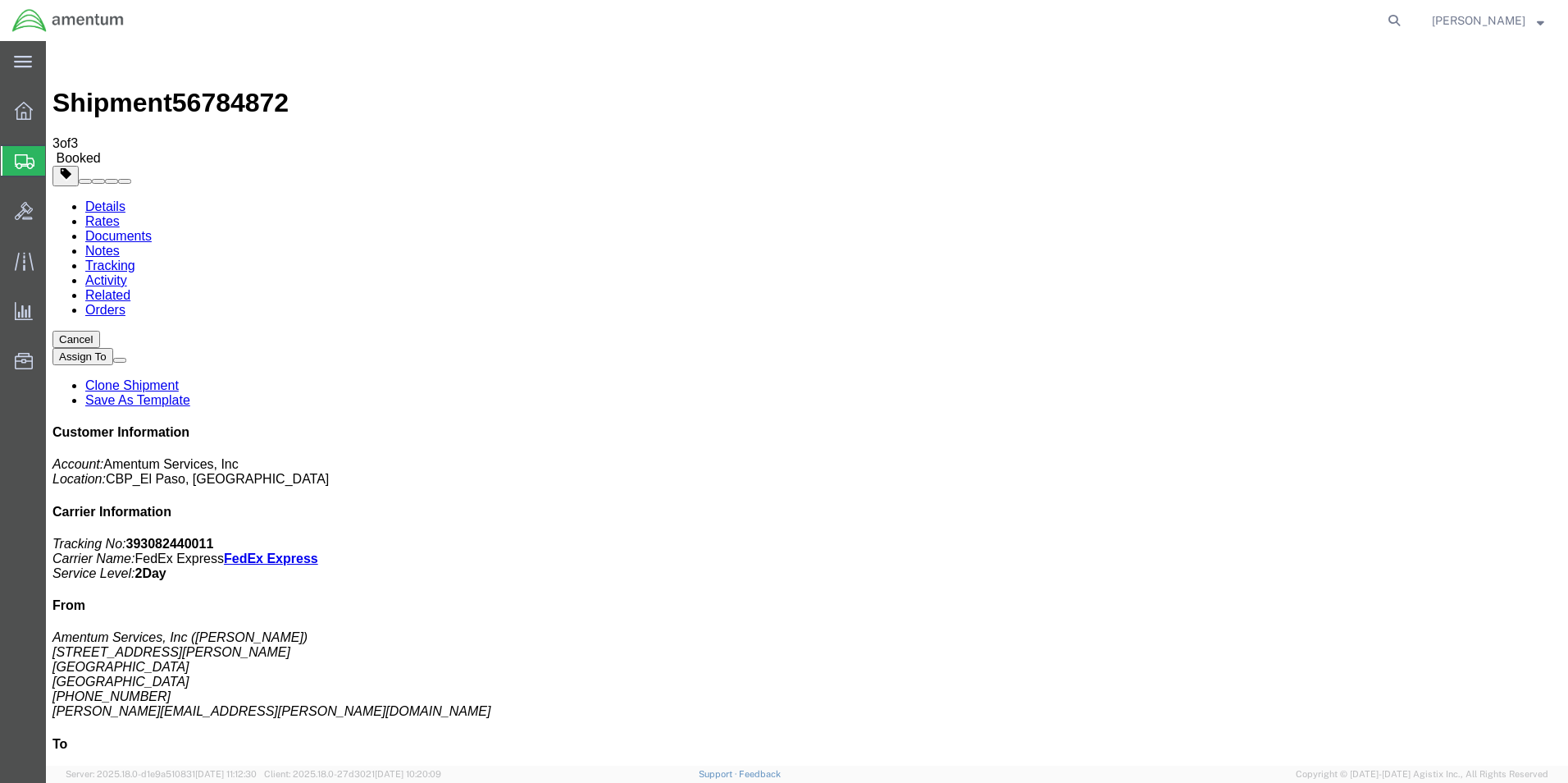
click at [179, 378] on link "Clone Shipment" at bounding box center [132, 385] width 93 height 14
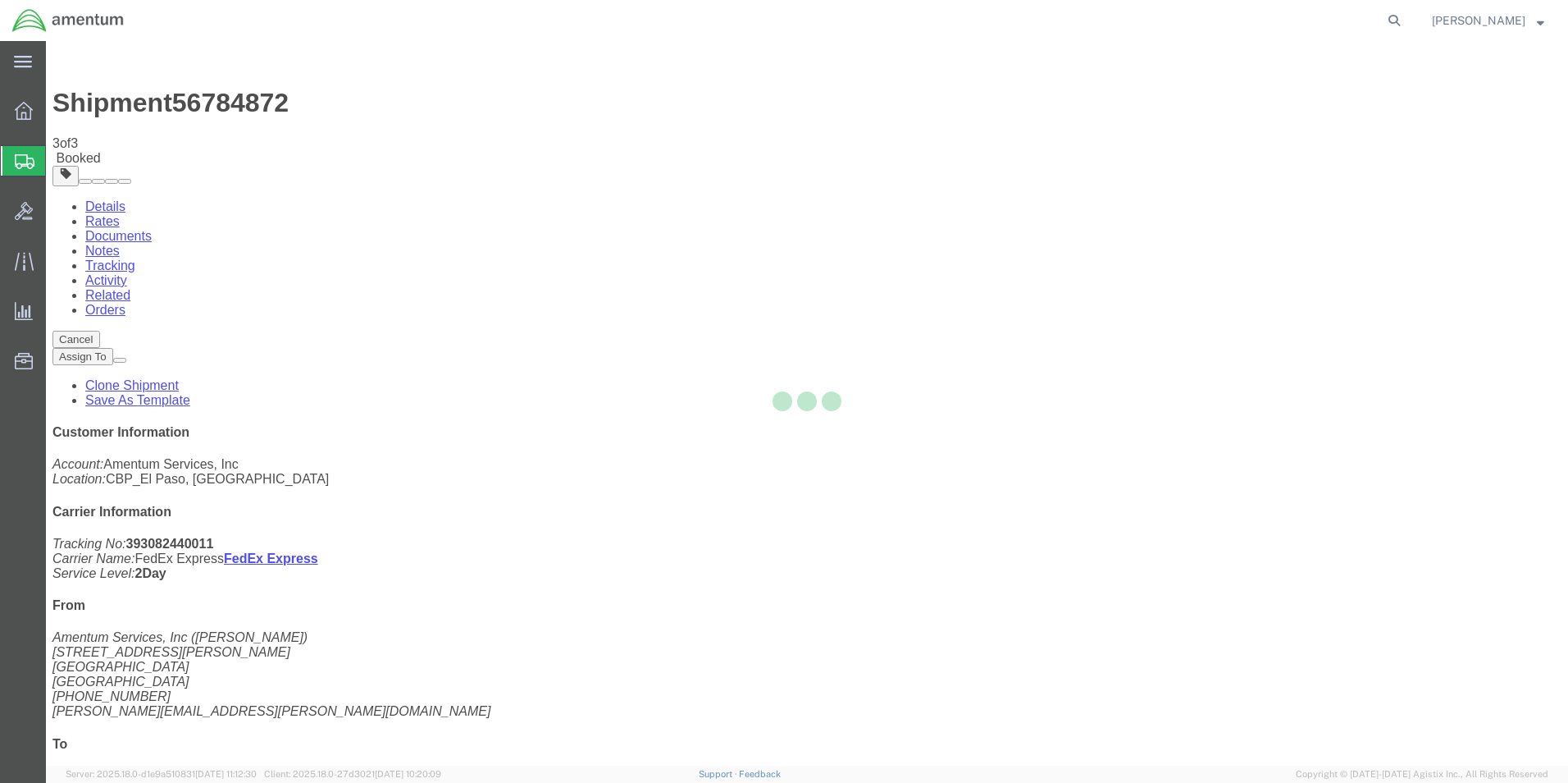
select select "49831"
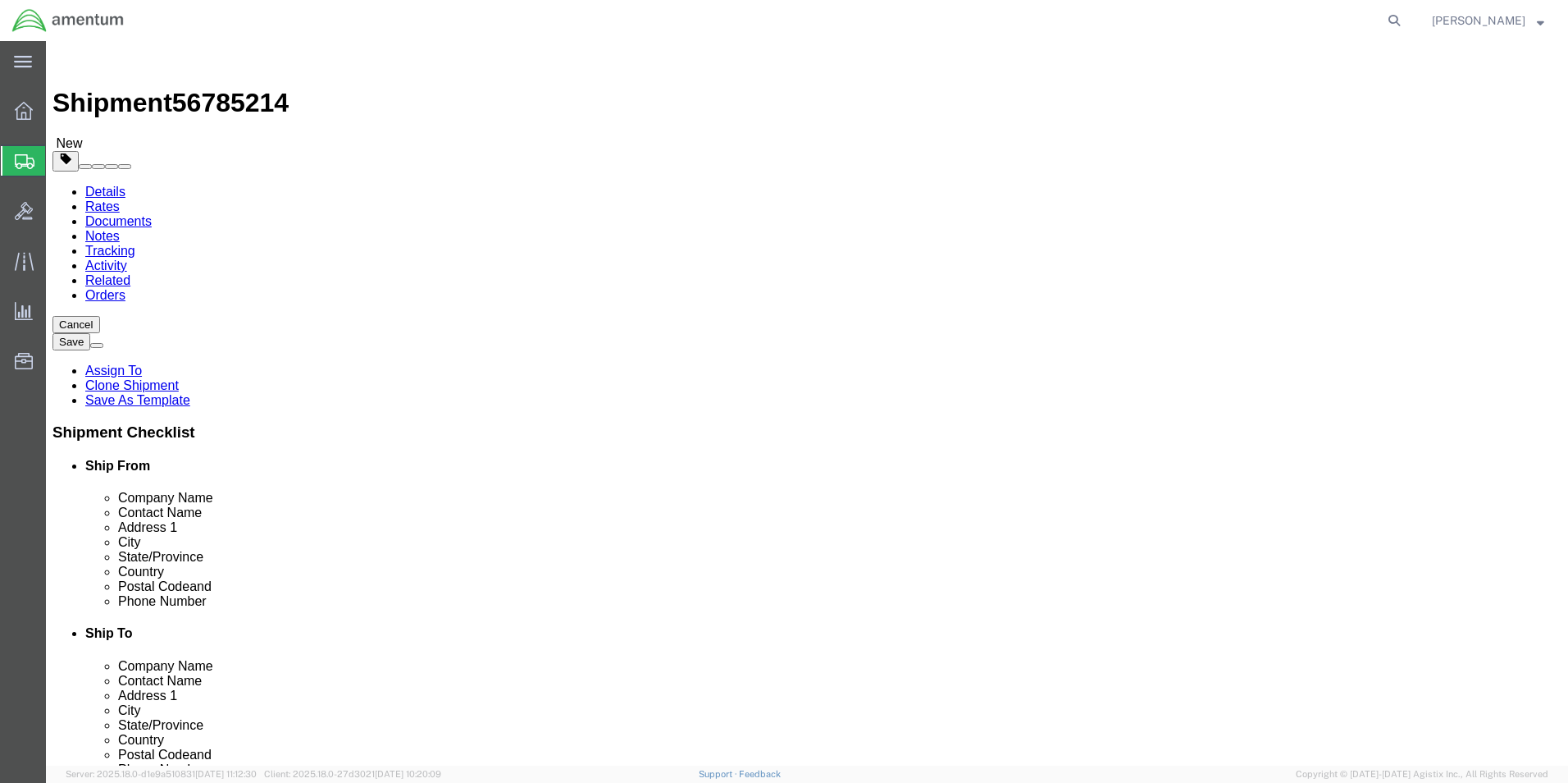
click input "[PERSON_NAME] CBP0043927"
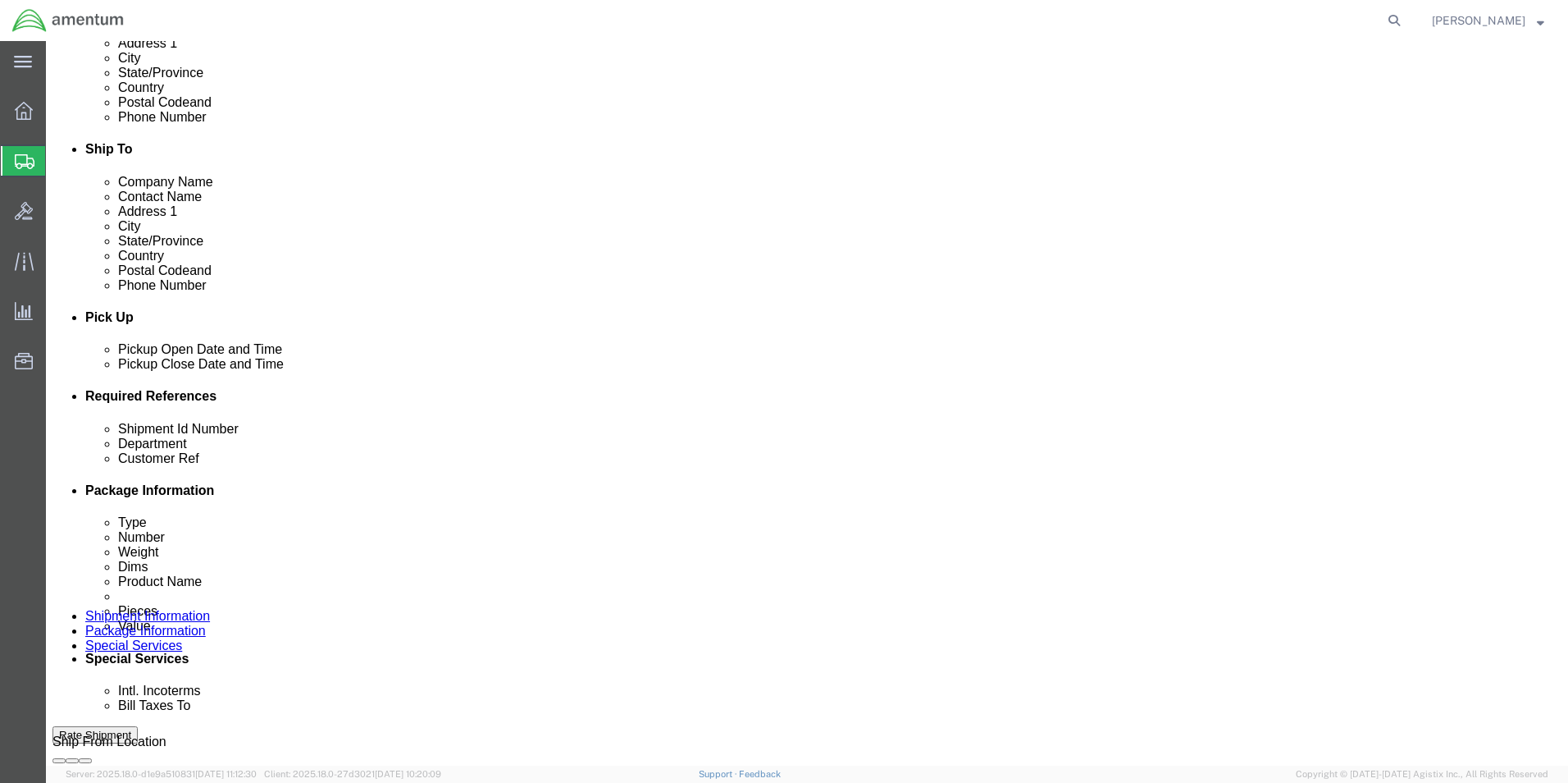
scroll to position [684, 0]
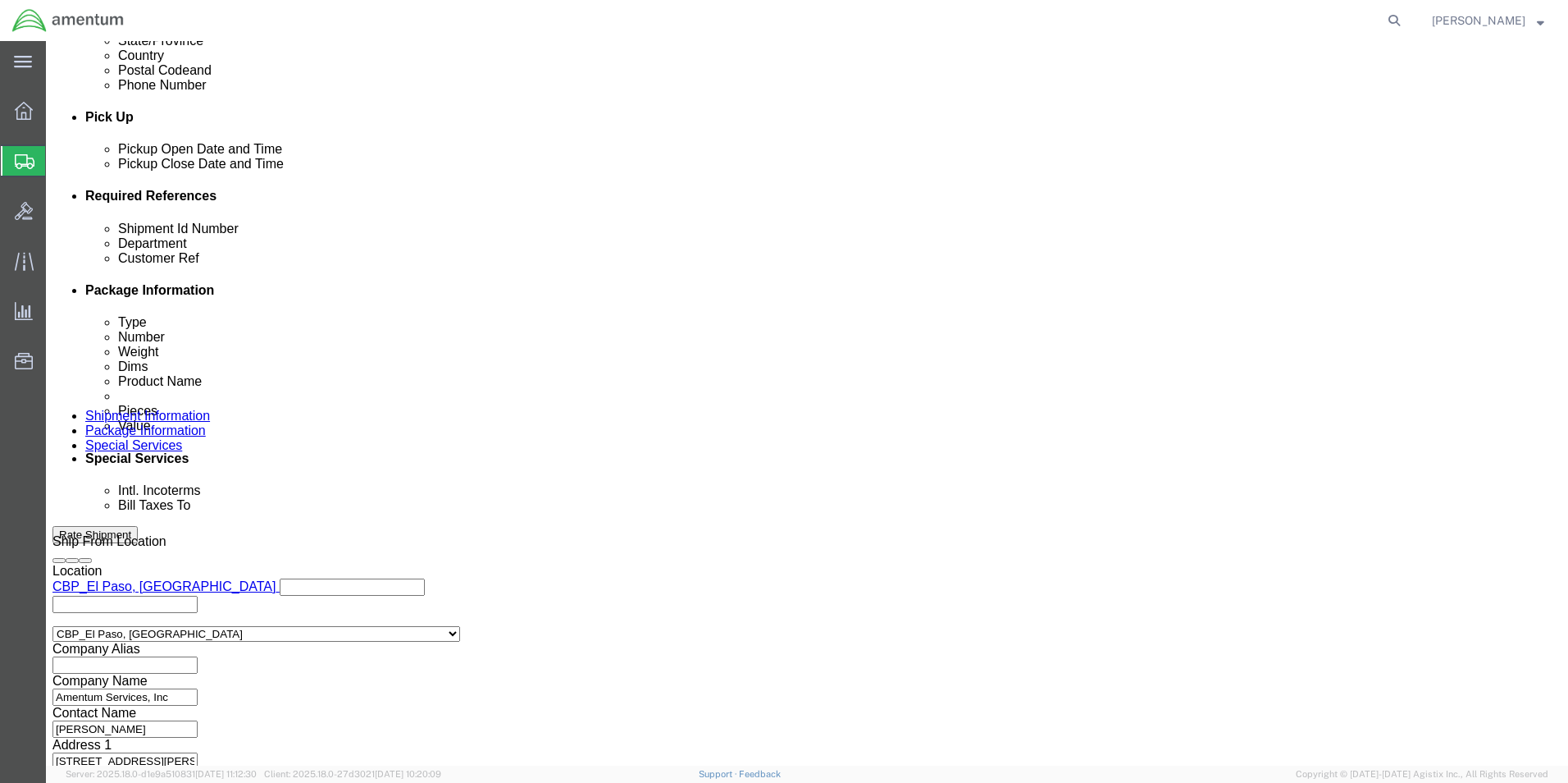
type input "[PERSON_NAME] CBP0043925"
click button "Continue"
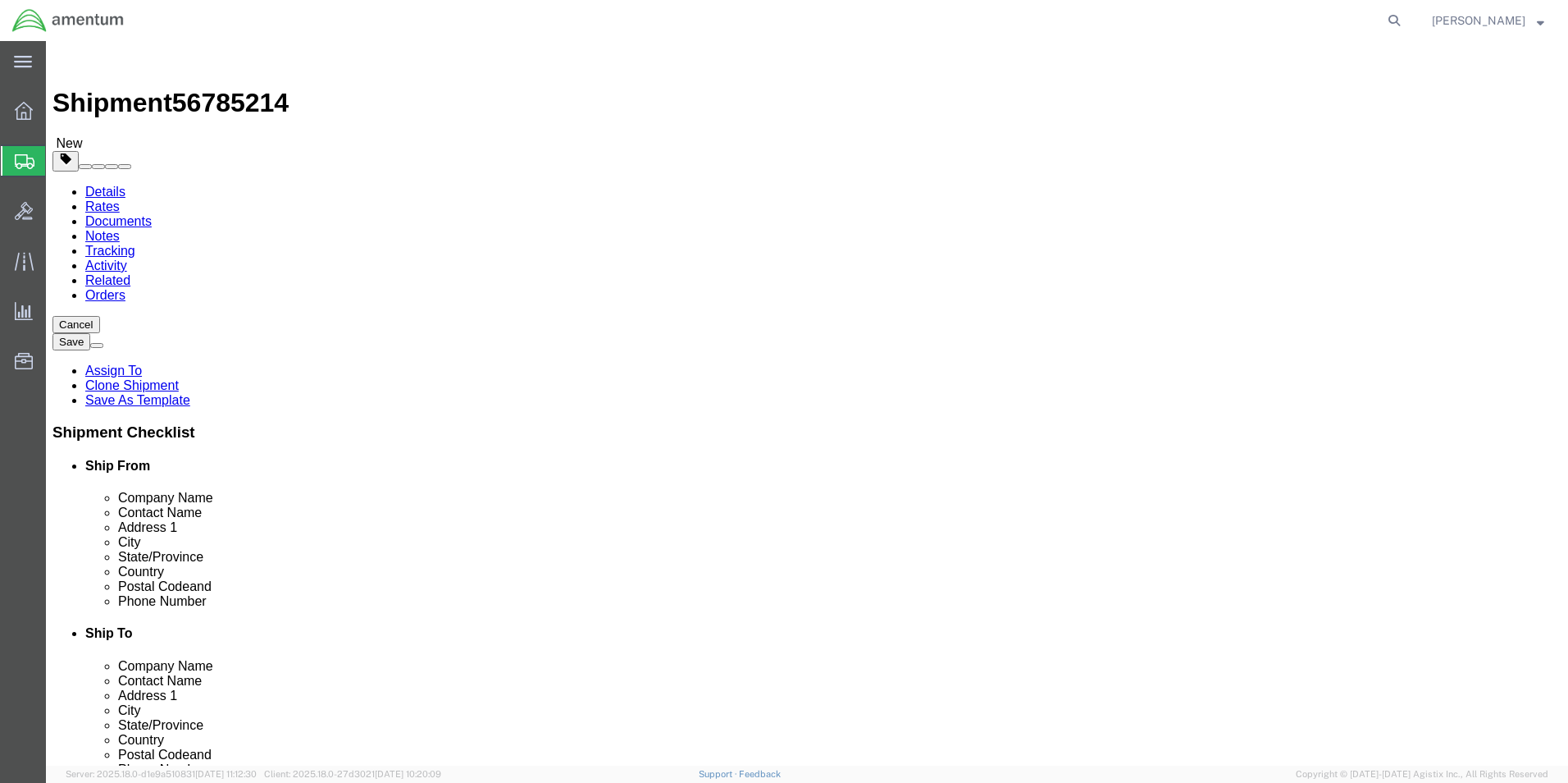
click dd "1.00 Each"
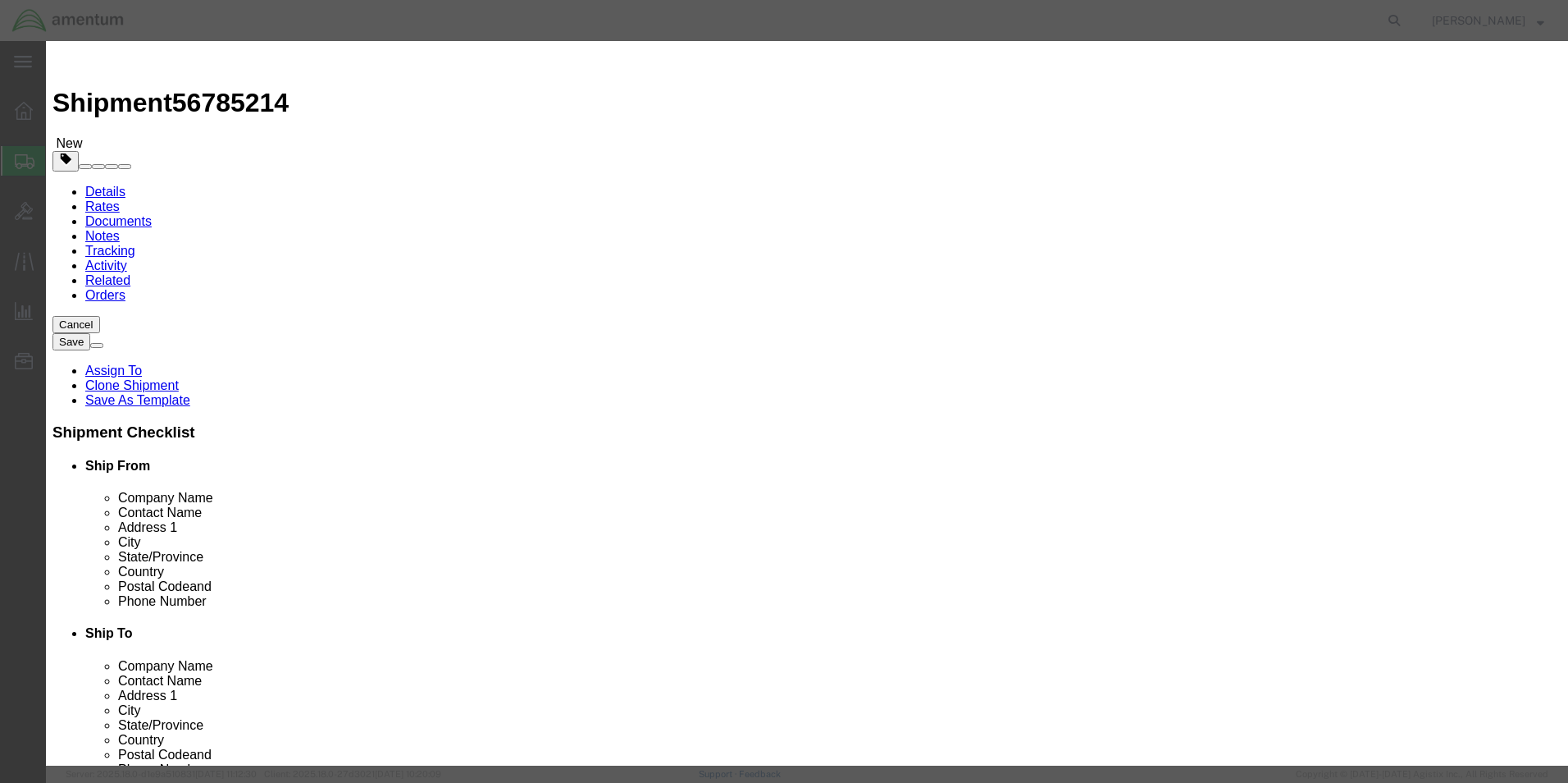
click button "Save & Close"
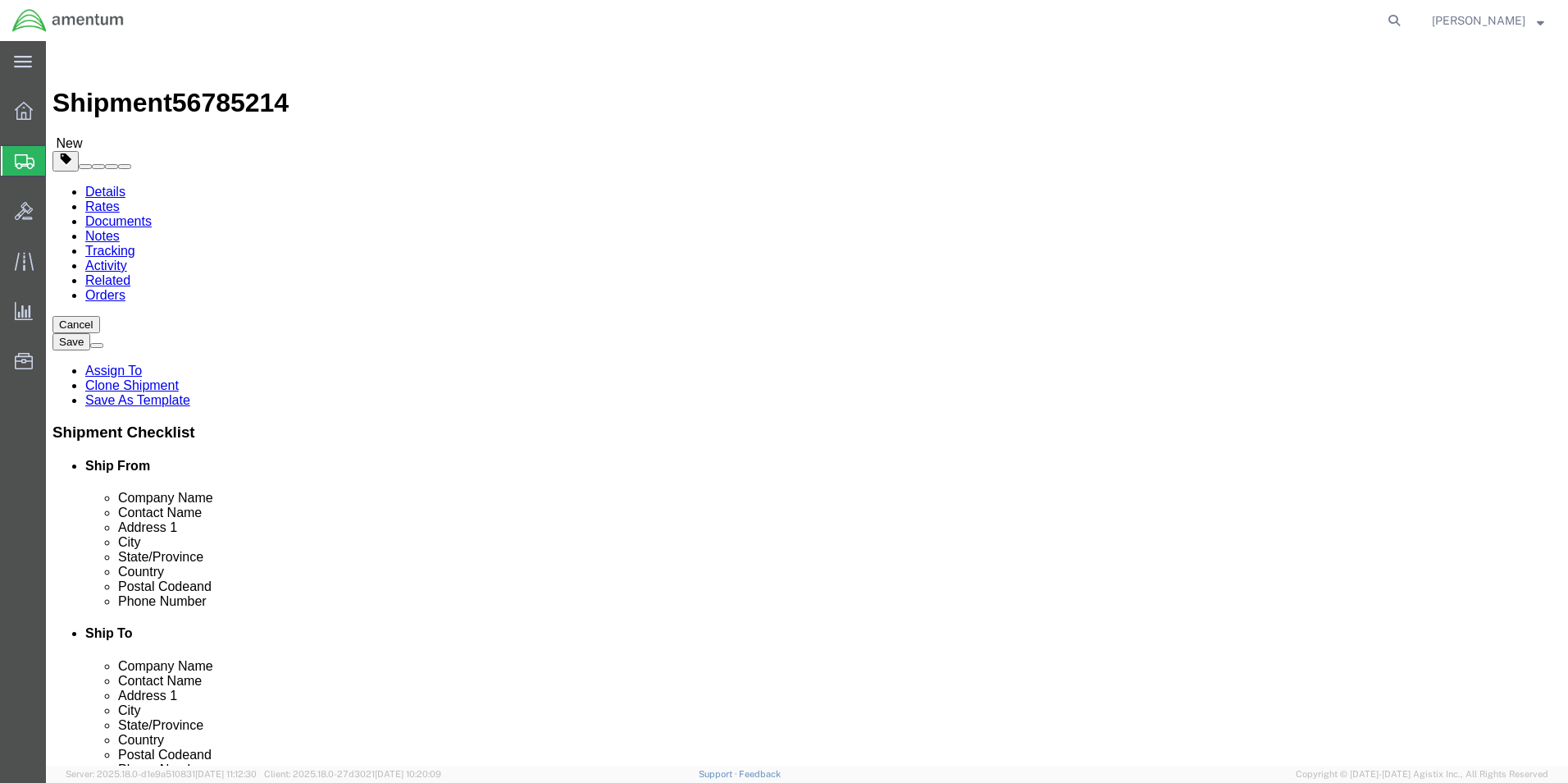
click button "Continue"
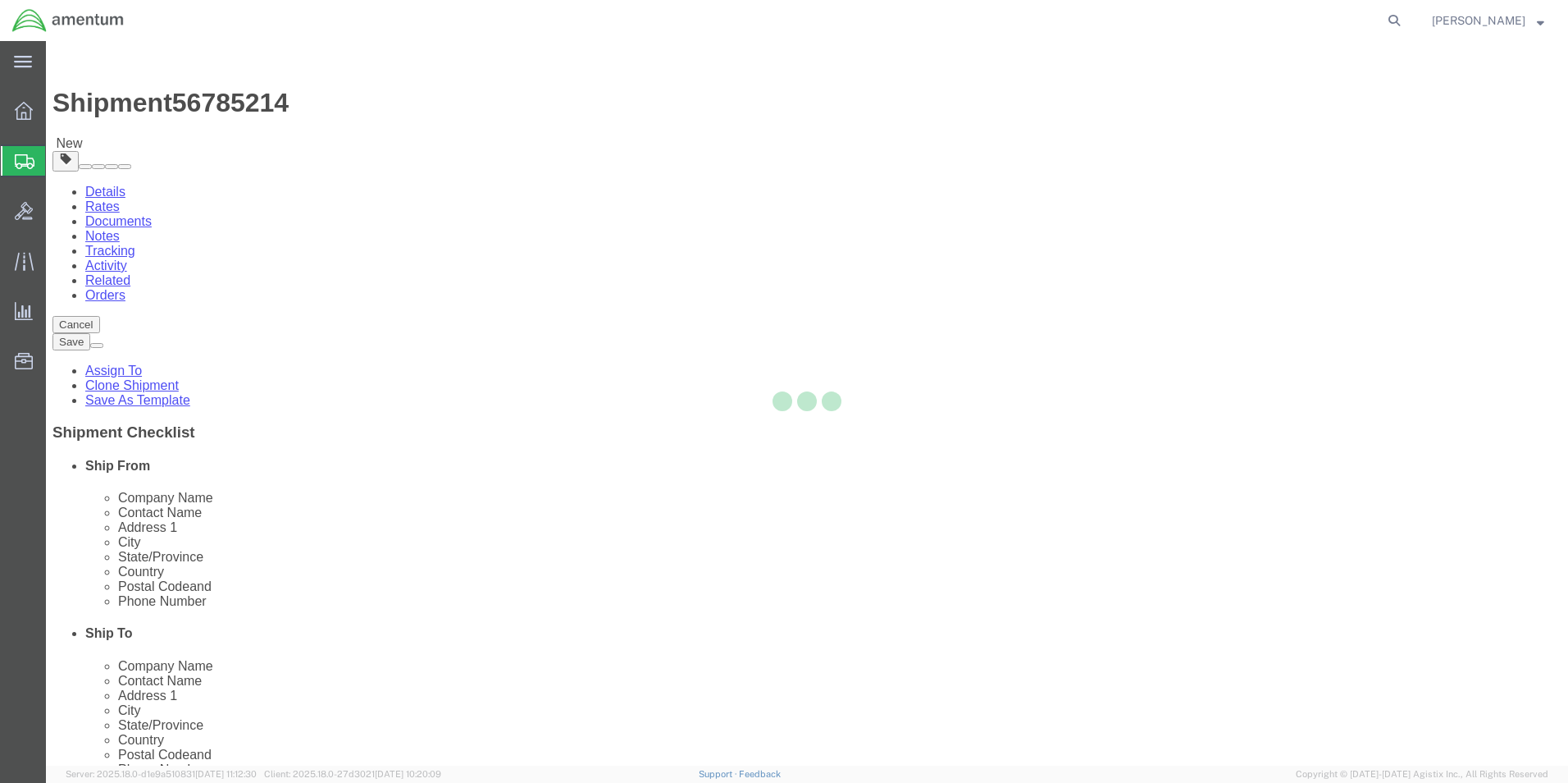
select select
select select "DEPARTMENT"
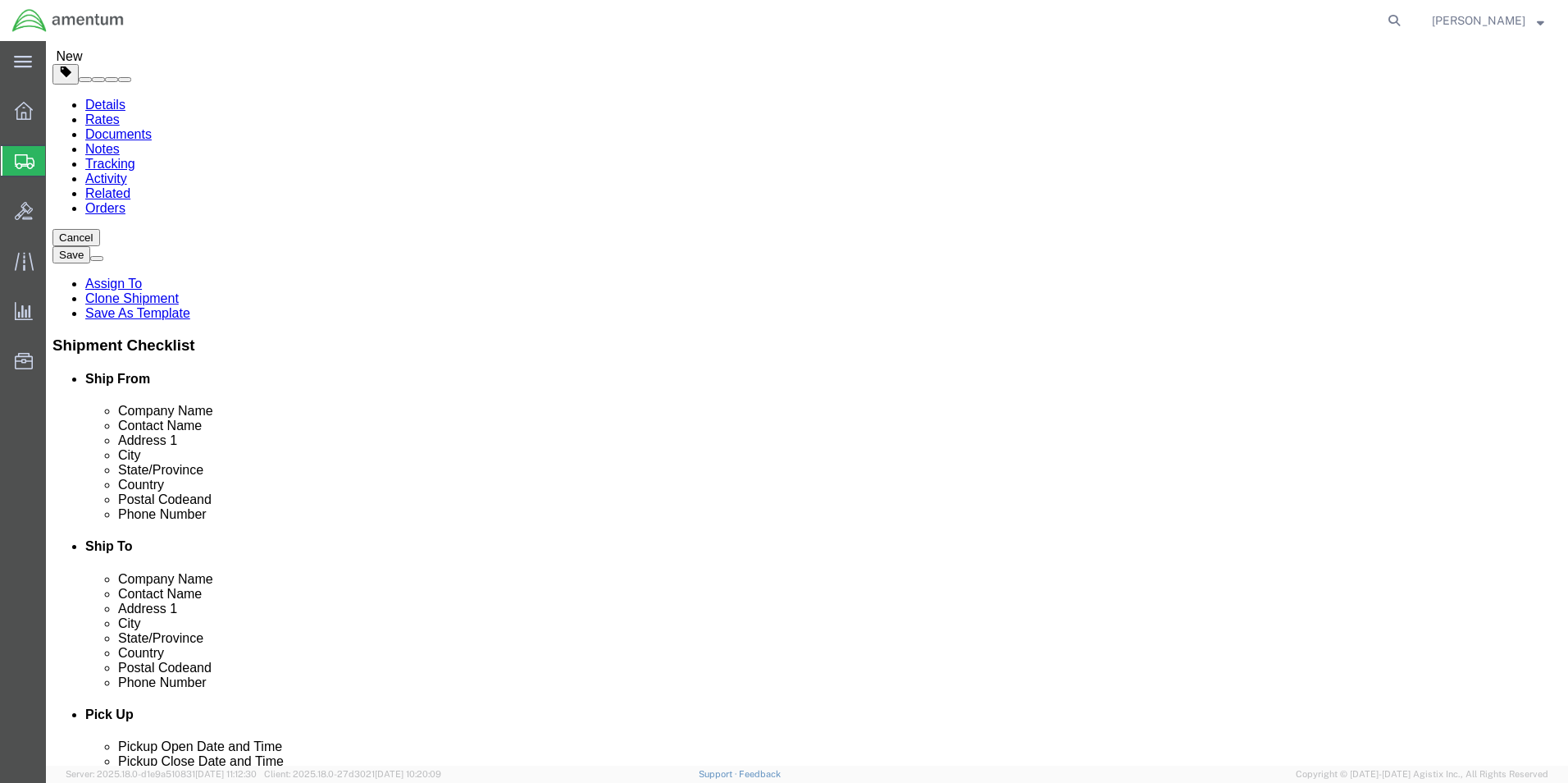
scroll to position [410, 0]
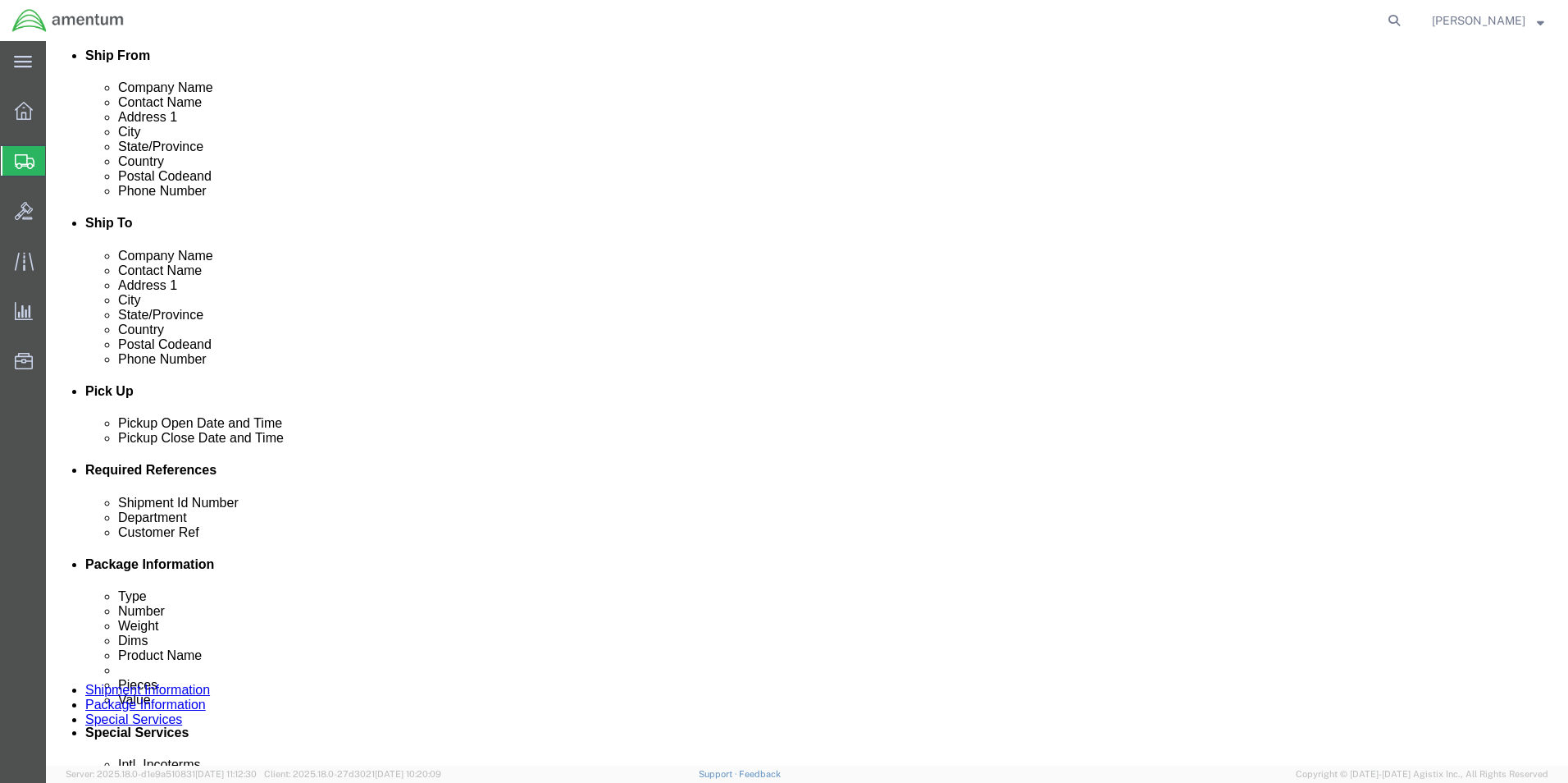
drag, startPoint x: 968, startPoint y: 543, endPoint x: 968, endPoint y: 532, distance: 11.0
click select "Select 6118.03.03.2219.000.BUN.0000 6118.03.03.2219.000.DLR.0000 6118.03.03.221…"
select select "96752"
click select "Select 6118.03.03.2219.000.BUN.0000 6118.03.03.2219.000.DLR.0000 6118.03.03.221…"
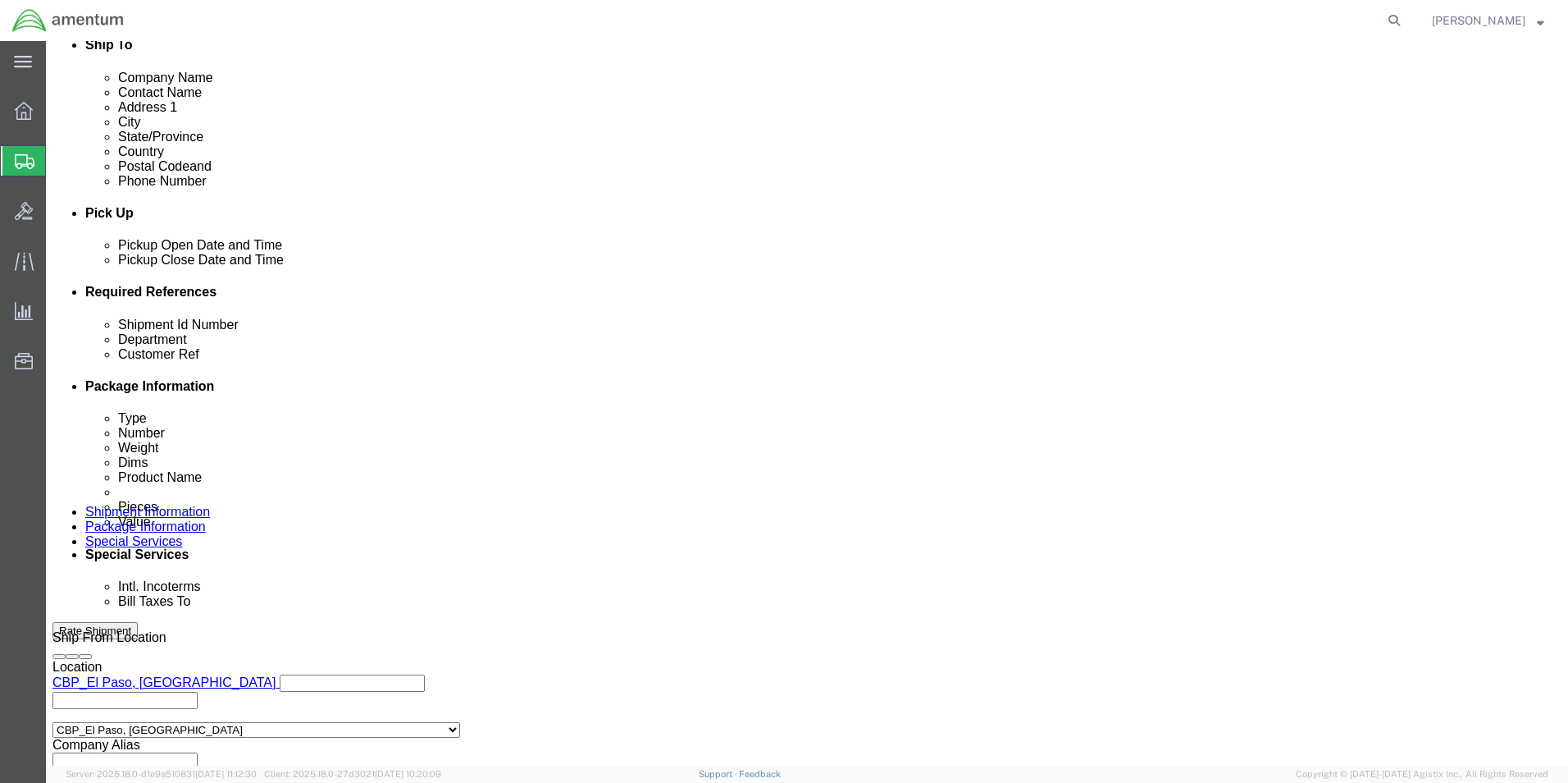
scroll to position [657, 0]
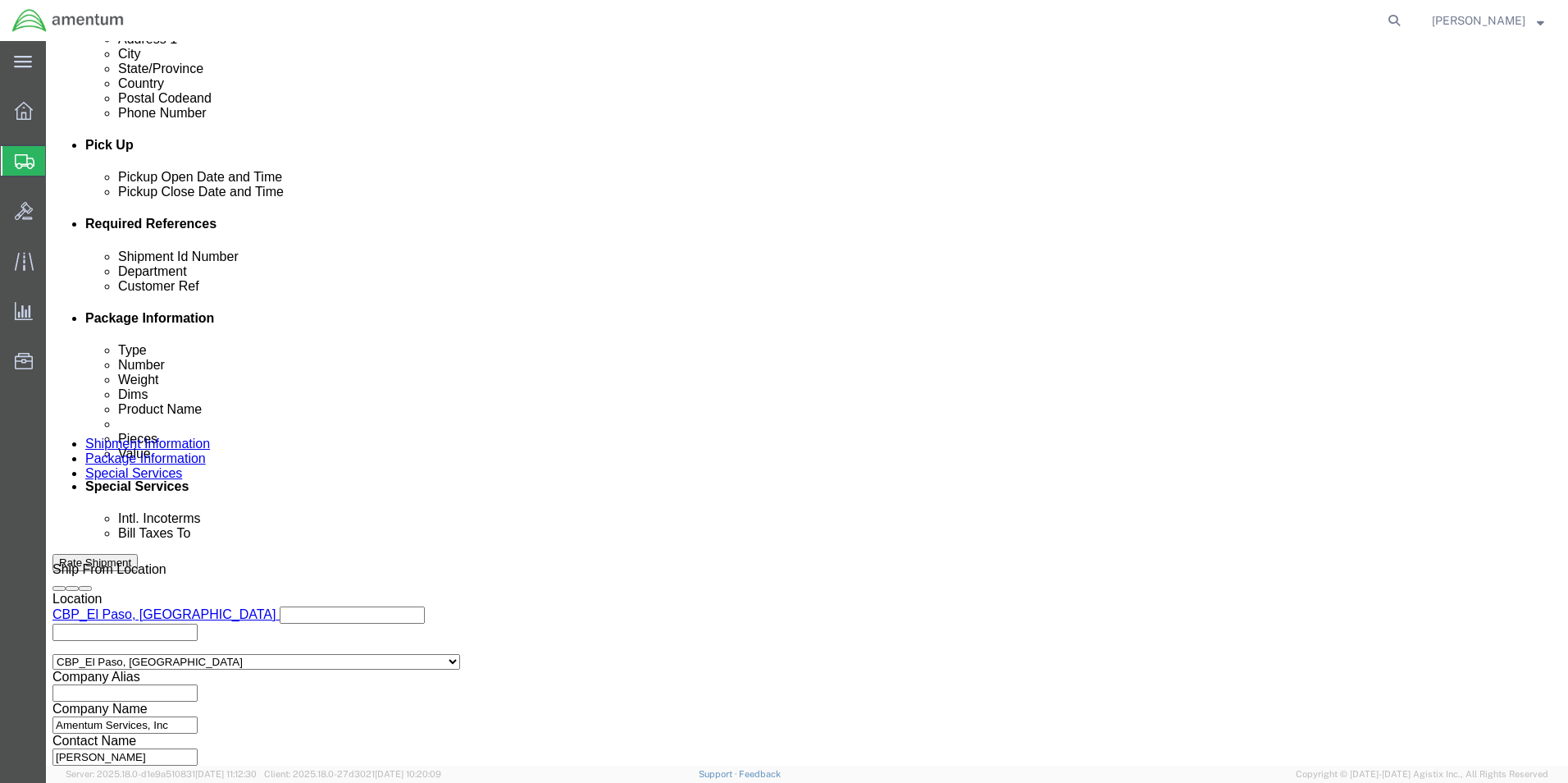
click button "Rate Shipment"
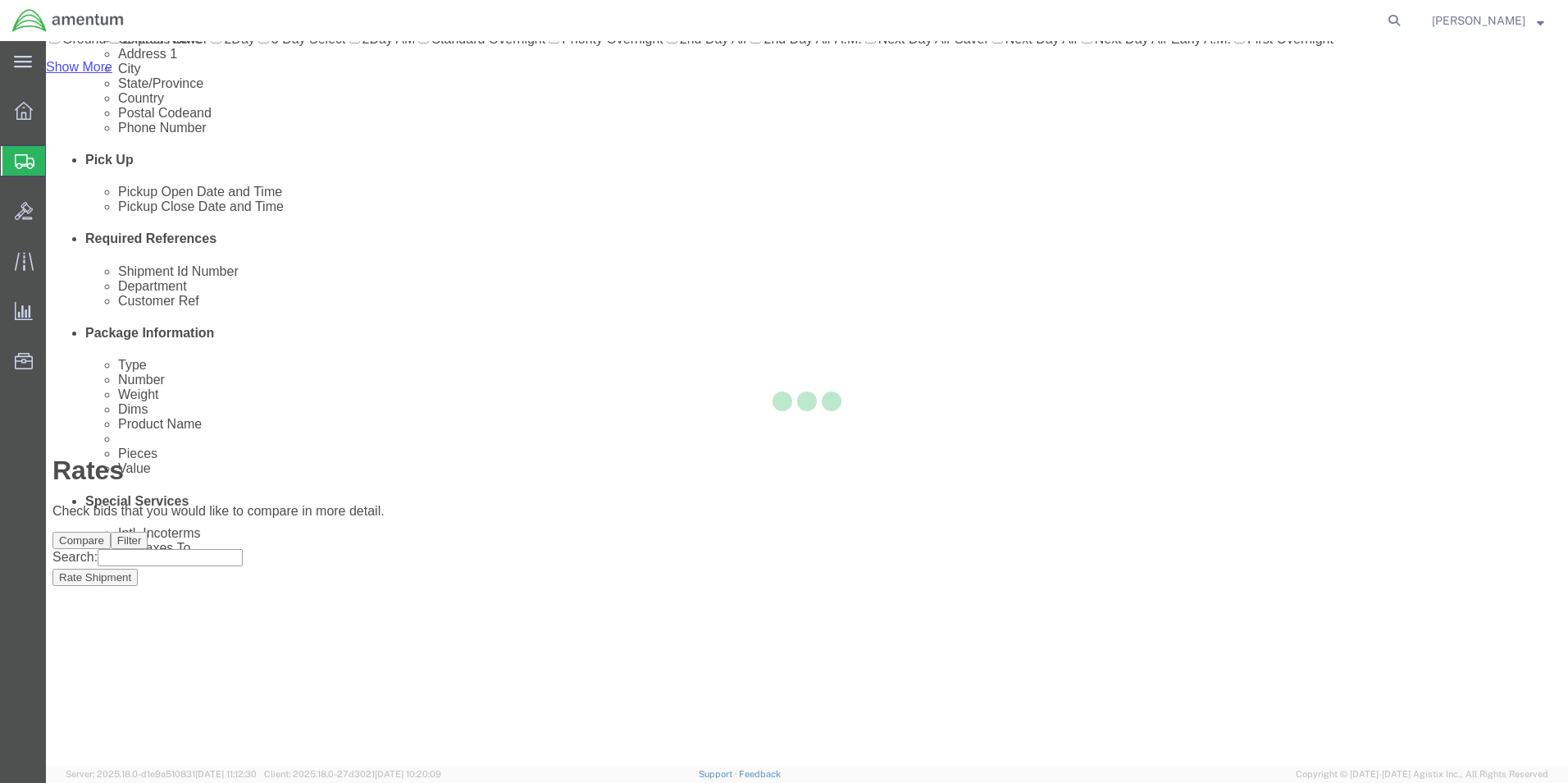
scroll to position [35, 0]
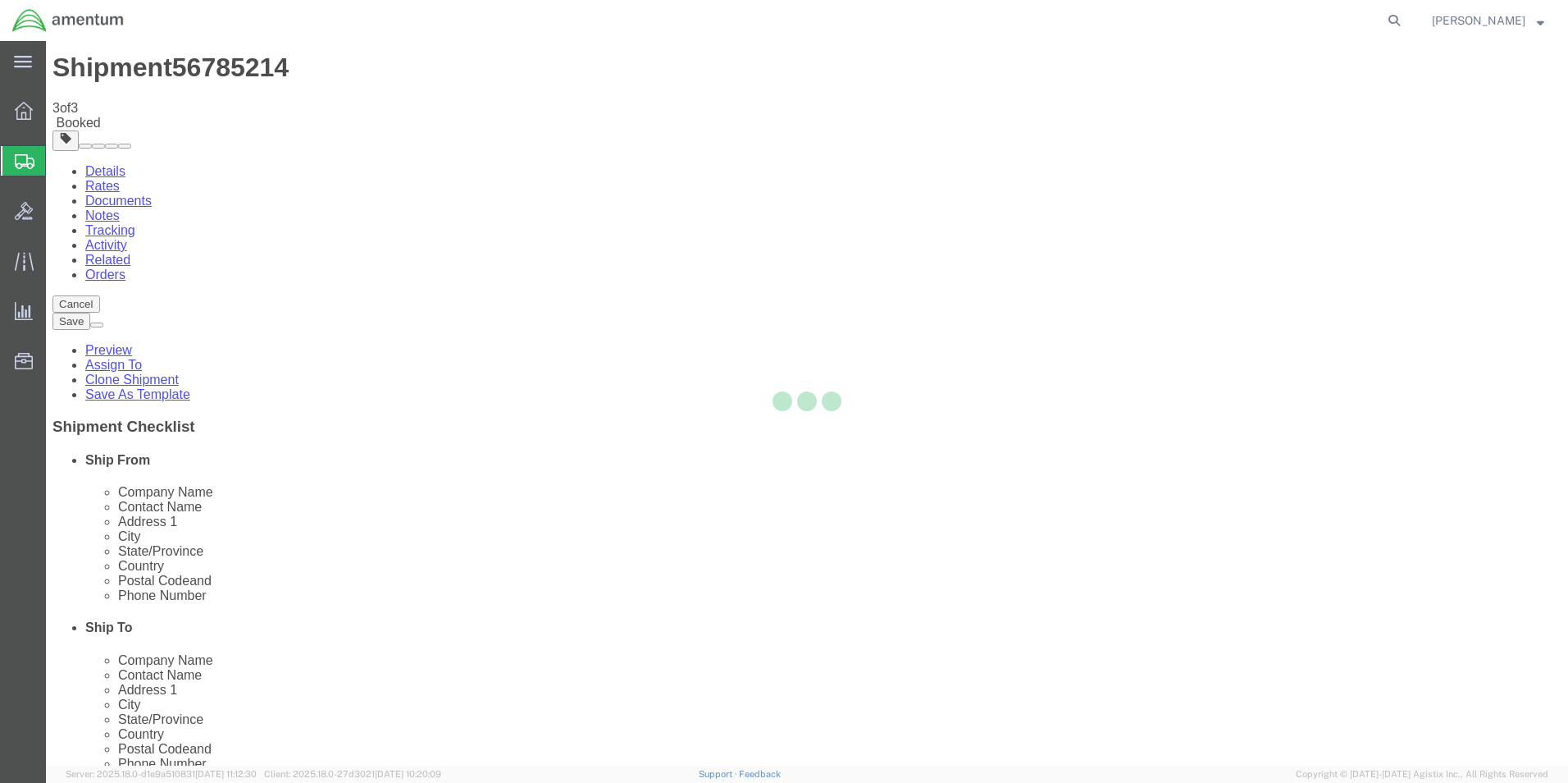
scroll to position [0, 0]
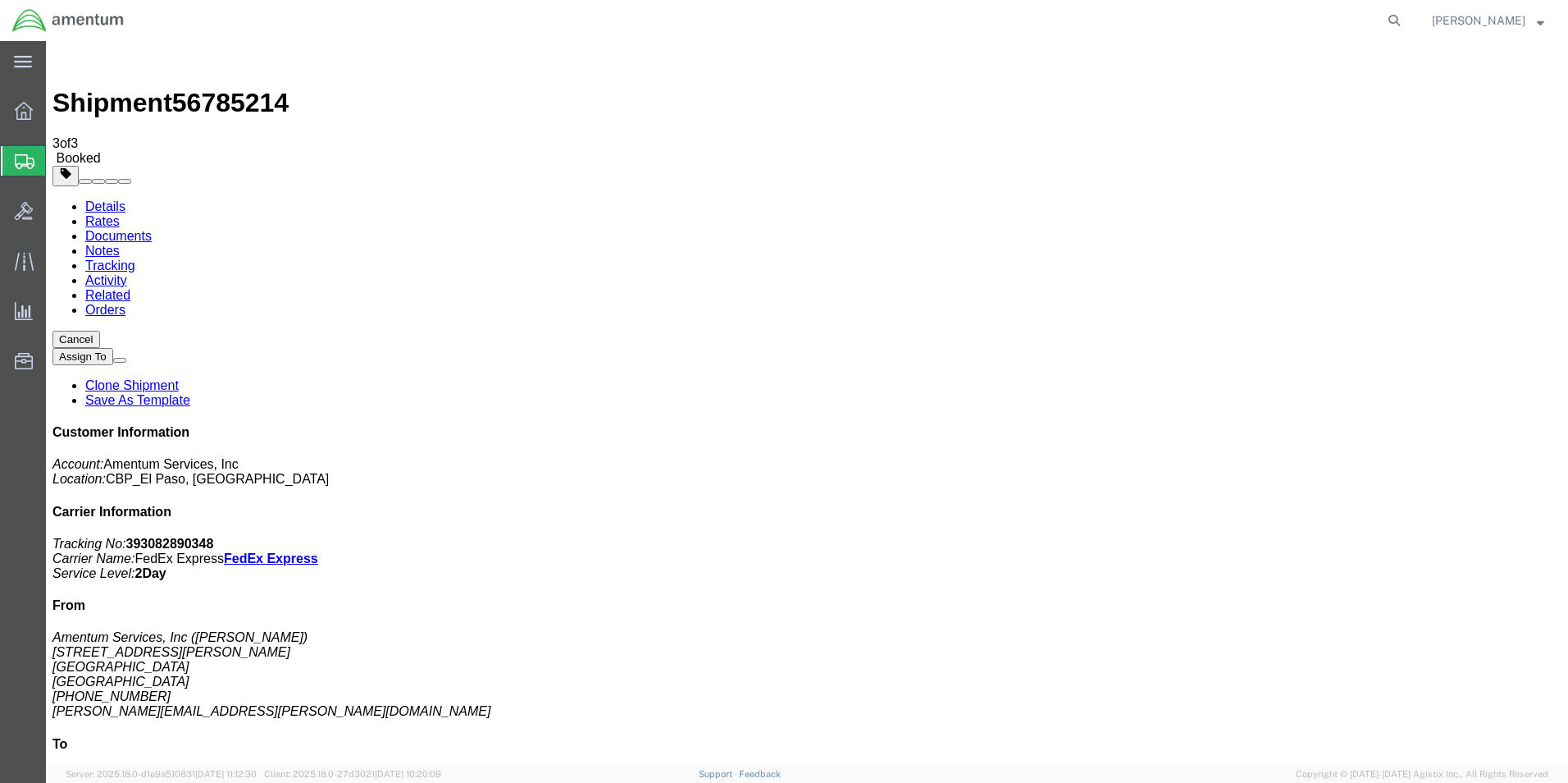
drag, startPoint x: 200, startPoint y: 292, endPoint x: 817, endPoint y: 408, distance: 627.8
